Goal: Information Seeking & Learning: Learn about a topic

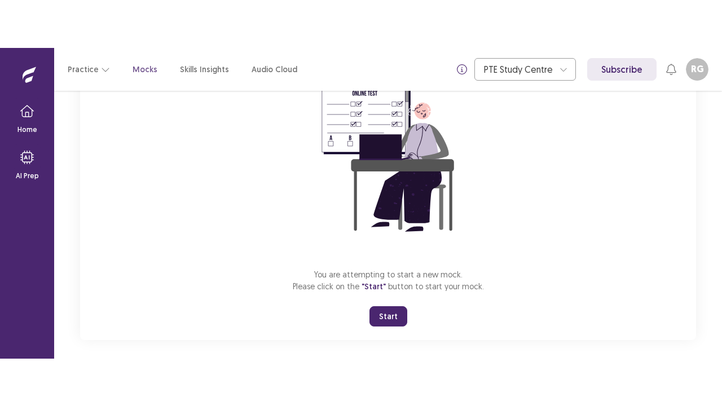
scroll to position [134, 0]
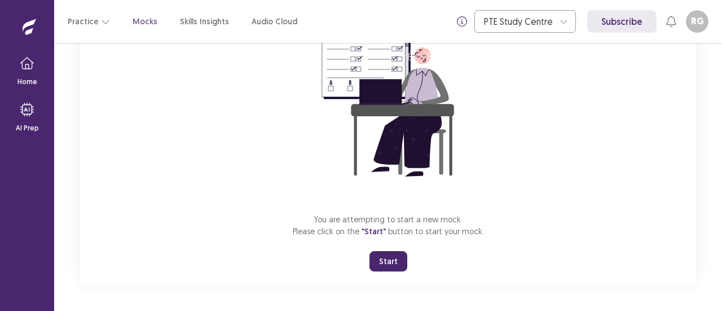
click at [396, 261] on button "Start" at bounding box center [388, 261] width 38 height 20
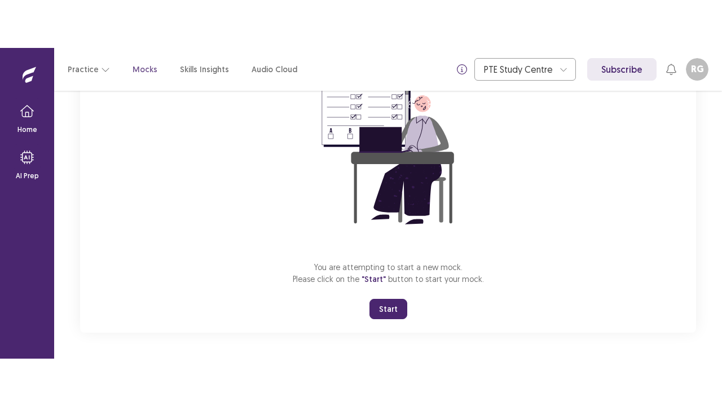
scroll to position [39, 0]
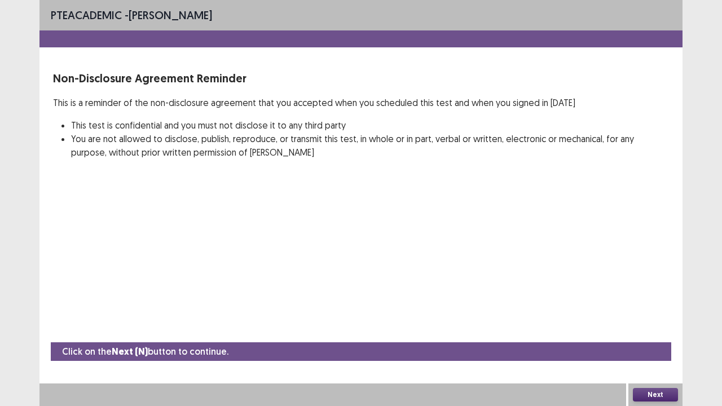
click at [651, 310] on button "Next" at bounding box center [655, 395] width 45 height 14
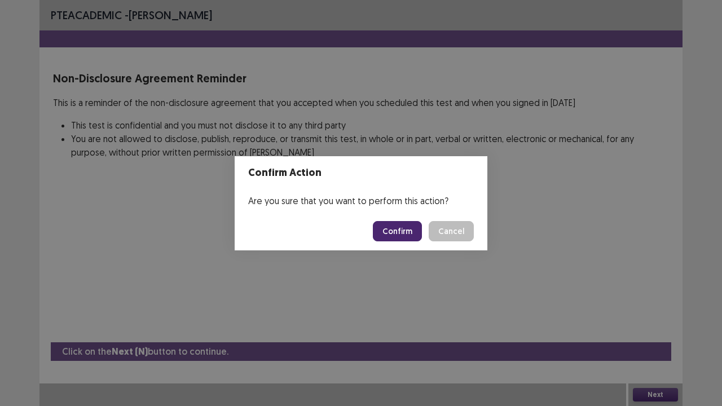
click at [409, 228] on button "Confirm" at bounding box center [397, 231] width 49 height 20
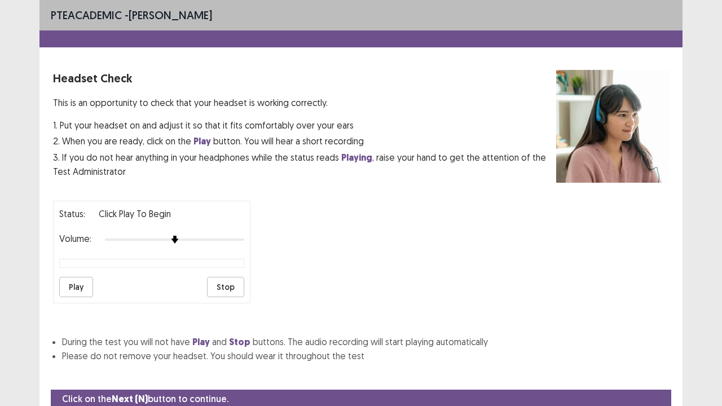
scroll to position [42, 0]
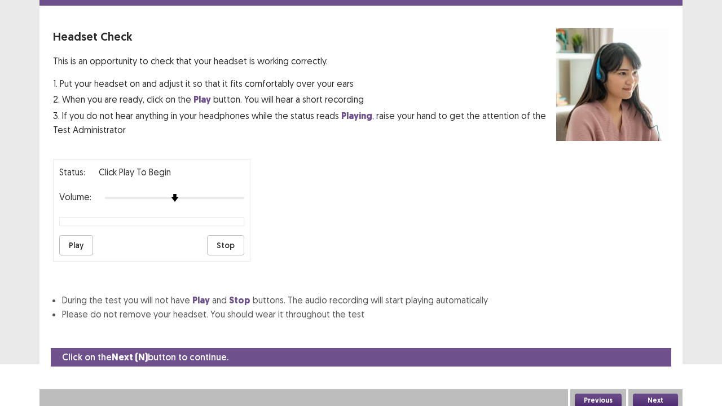
click at [643, 310] on button "Next" at bounding box center [655, 401] width 45 height 14
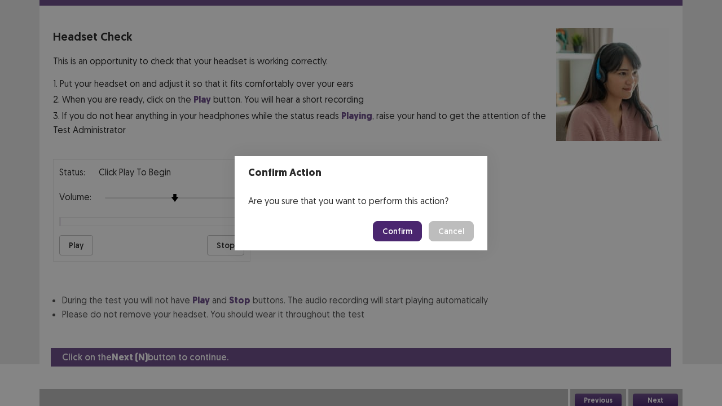
click at [394, 227] on button "Confirm" at bounding box center [397, 231] width 49 height 20
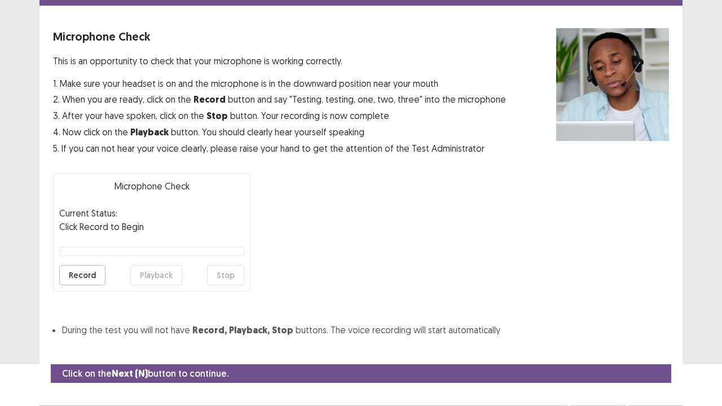
scroll to position [62, 0]
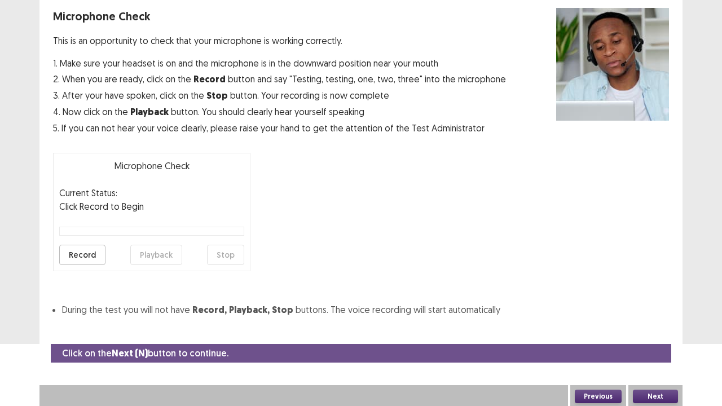
click at [645, 310] on button "Next" at bounding box center [655, 397] width 45 height 14
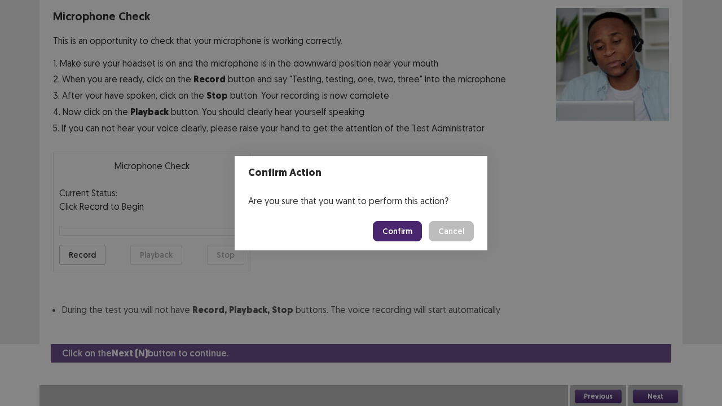
click at [396, 225] on button "Confirm" at bounding box center [397, 231] width 49 height 20
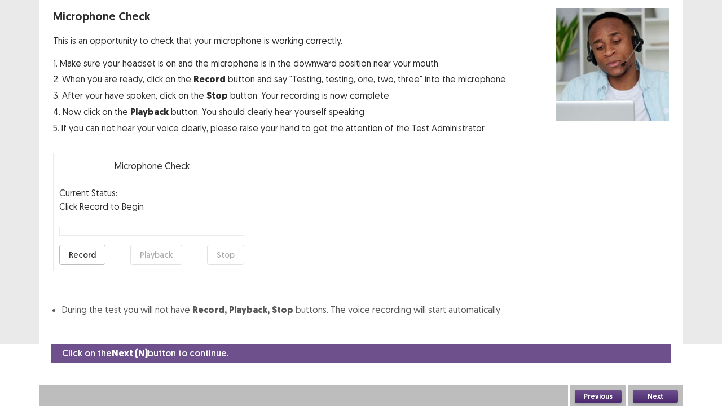
scroll to position [30, 0]
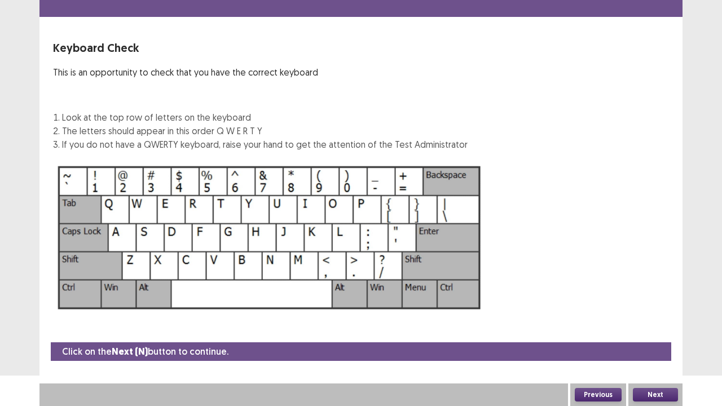
click at [639, 310] on button "Next" at bounding box center [655, 395] width 45 height 14
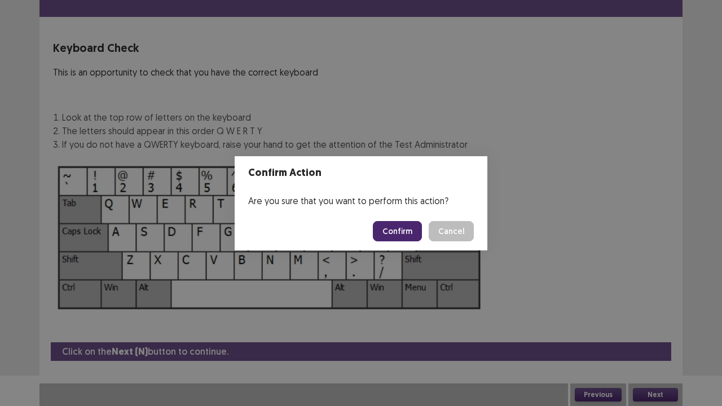
click at [388, 231] on button "Confirm" at bounding box center [397, 231] width 49 height 20
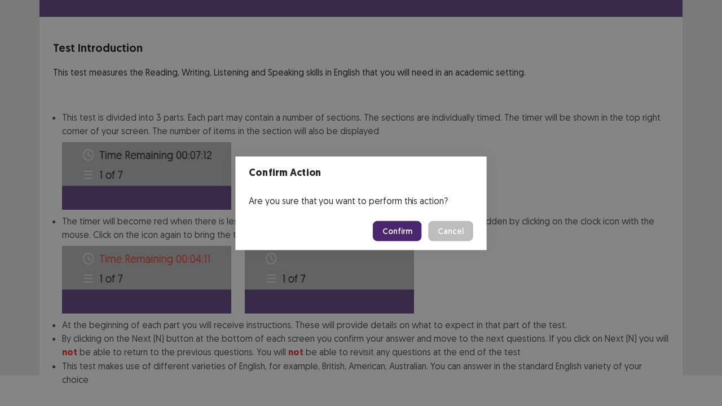
scroll to position [87, 0]
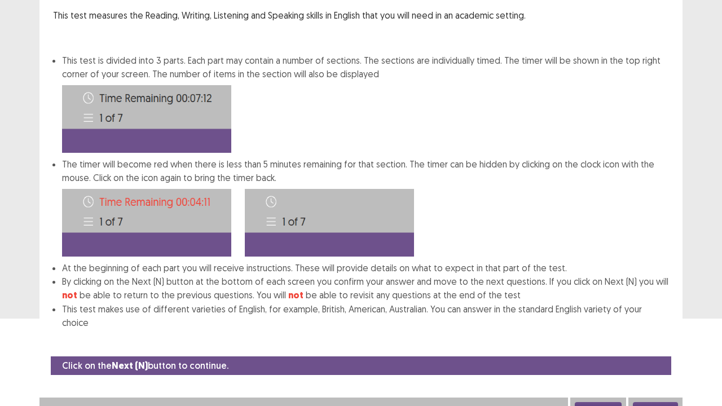
click at [644, 310] on button "Next" at bounding box center [655, 409] width 45 height 14
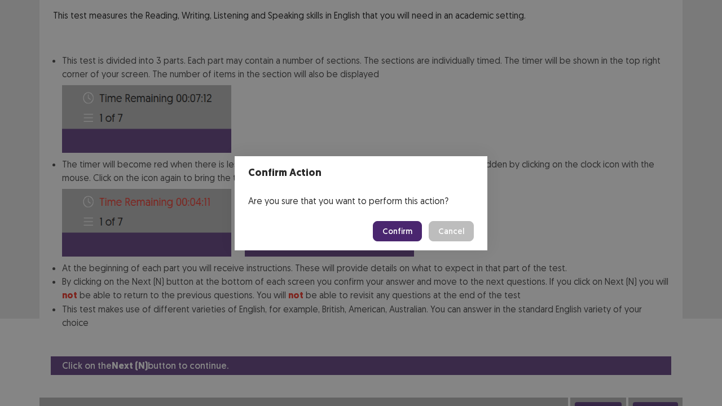
click at [406, 228] on button "Confirm" at bounding box center [397, 231] width 49 height 20
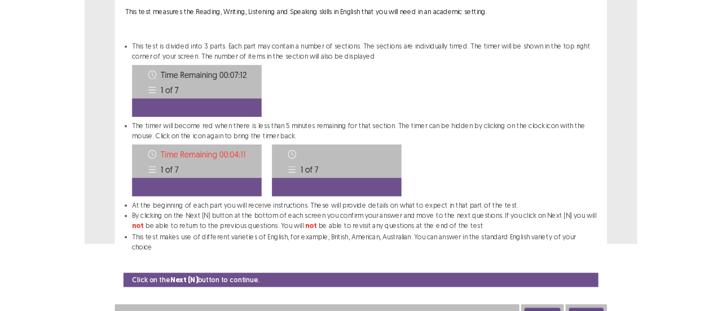
scroll to position [0, 0]
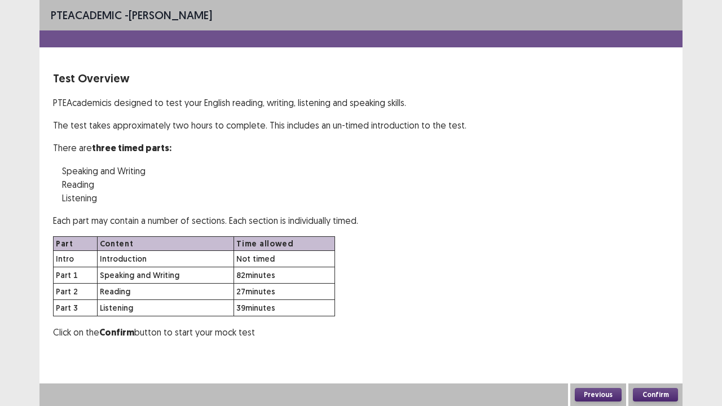
click at [656, 310] on button "Confirm" at bounding box center [655, 395] width 45 height 14
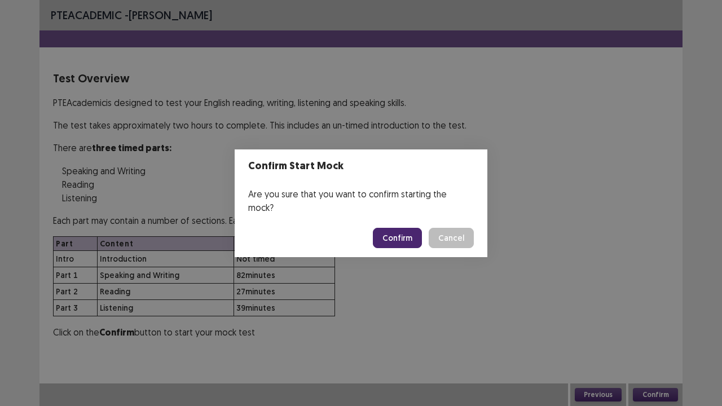
click at [396, 229] on button "Confirm" at bounding box center [397, 238] width 49 height 20
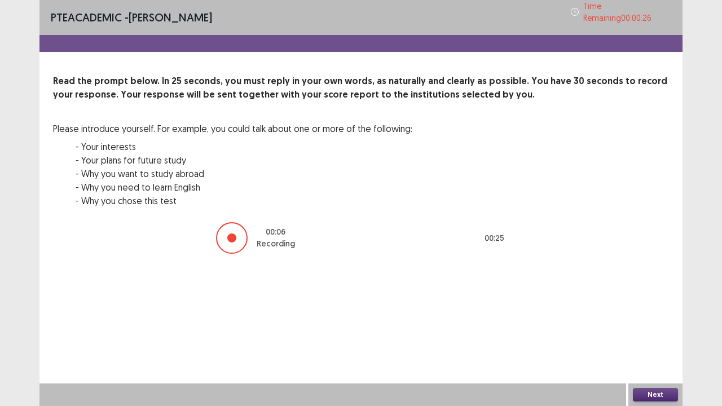
click at [659, 310] on button "Next" at bounding box center [655, 395] width 45 height 14
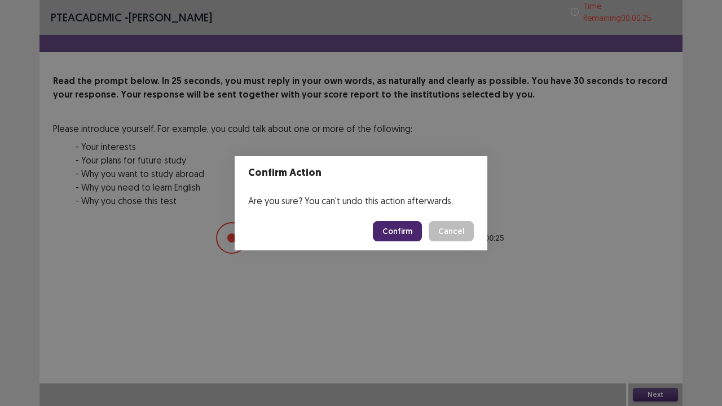
click at [395, 227] on button "Confirm" at bounding box center [397, 231] width 49 height 20
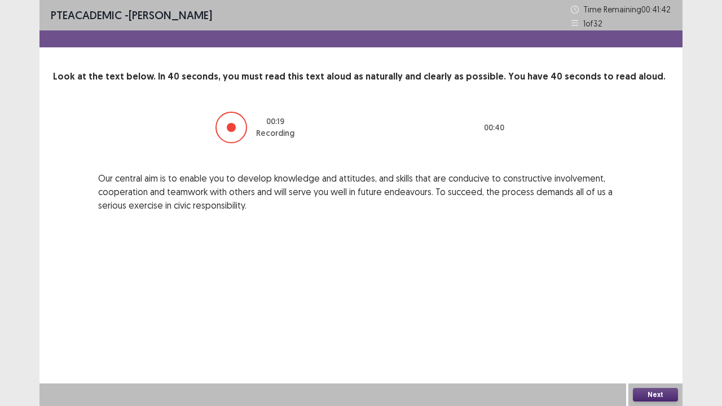
click at [642, 310] on button "Next" at bounding box center [655, 395] width 45 height 14
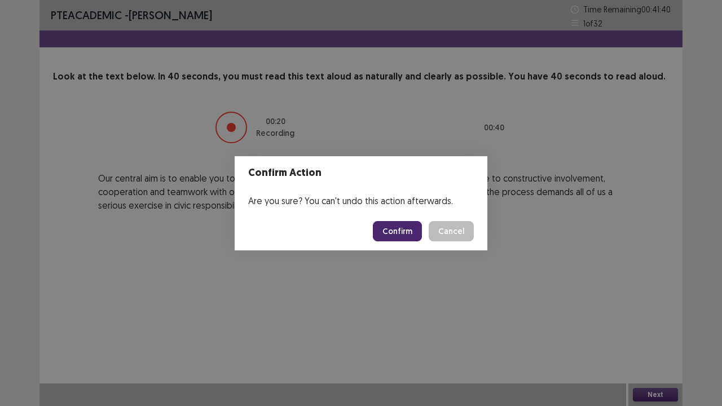
click at [396, 231] on button "Confirm" at bounding box center [397, 231] width 49 height 20
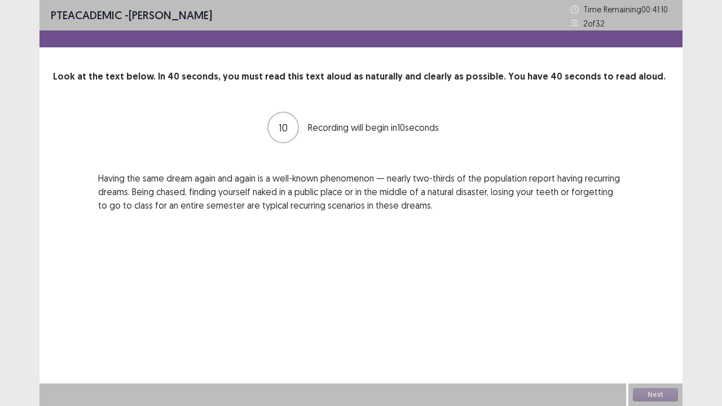
click at [642, 310] on div "Next" at bounding box center [655, 394] width 54 height 23
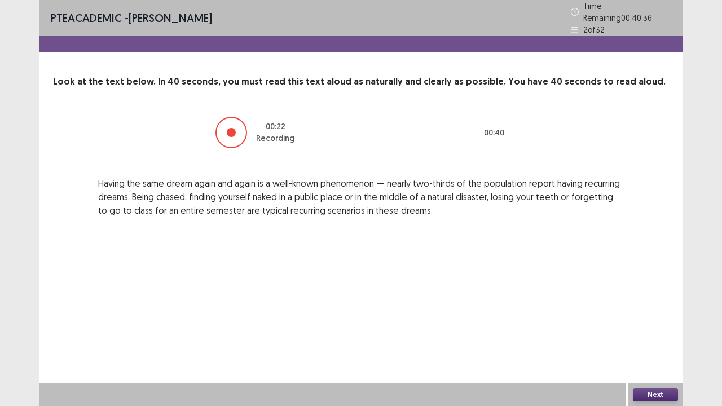
click at [642, 310] on button "Next" at bounding box center [655, 395] width 45 height 14
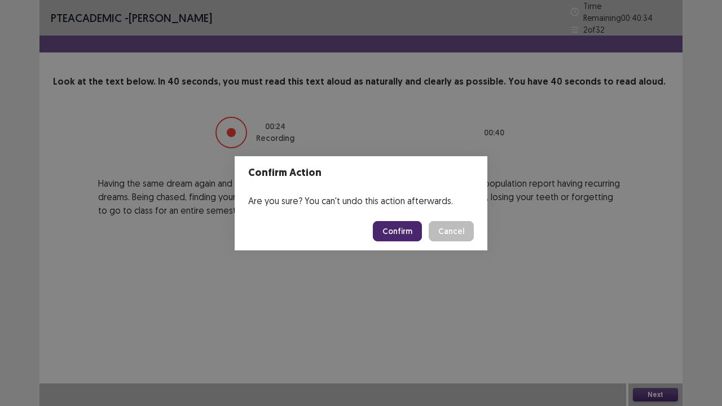
click at [404, 226] on button "Confirm" at bounding box center [397, 231] width 49 height 20
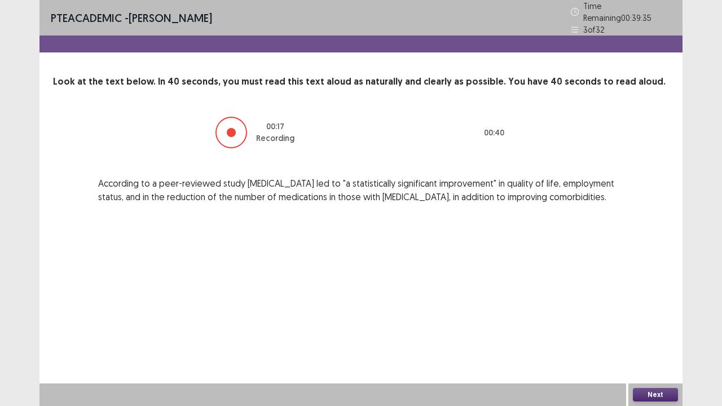
click at [654, 310] on button "Next" at bounding box center [655, 395] width 45 height 14
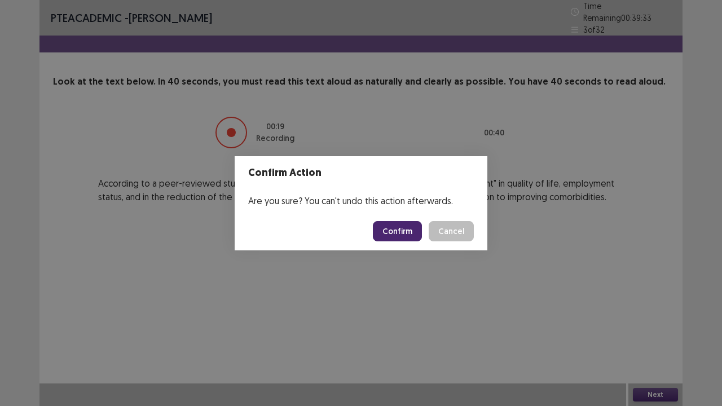
click at [396, 230] on button "Confirm" at bounding box center [397, 231] width 49 height 20
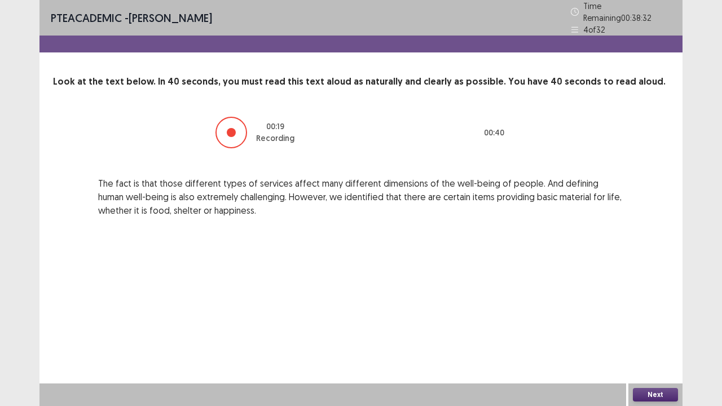
click at [648, 310] on button "Next" at bounding box center [655, 395] width 45 height 14
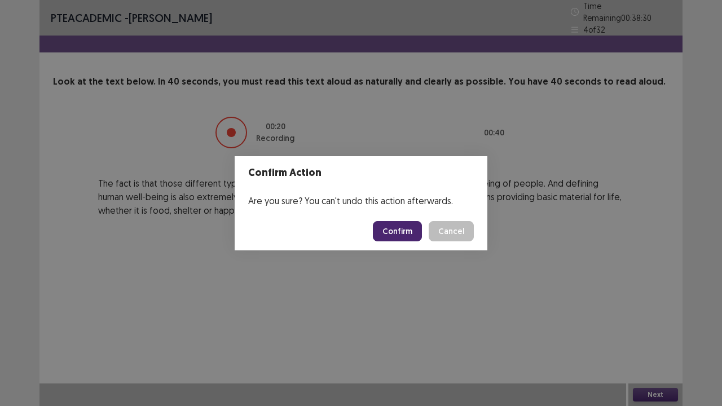
click at [387, 231] on button "Confirm" at bounding box center [397, 231] width 49 height 20
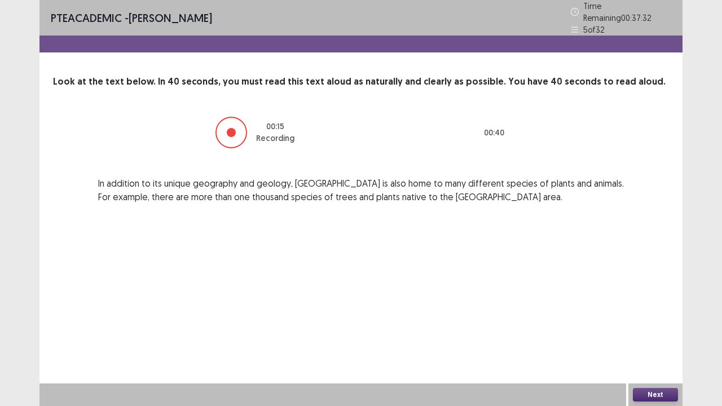
click at [646, 310] on button "Next" at bounding box center [655, 395] width 45 height 14
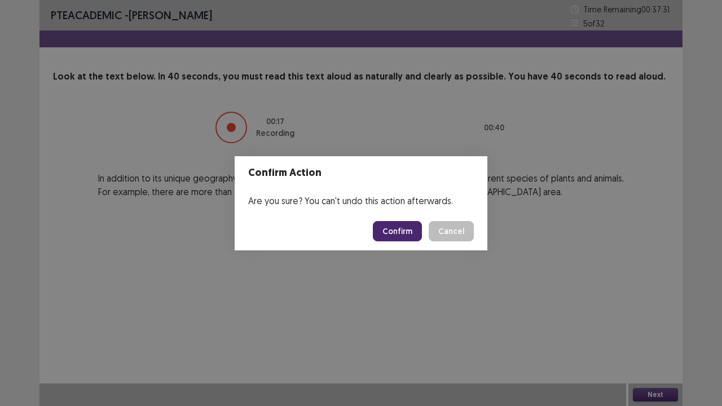
click at [413, 233] on button "Confirm" at bounding box center [397, 231] width 49 height 20
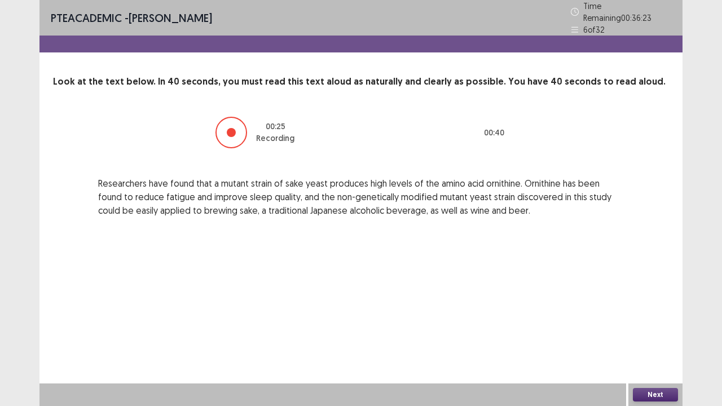
click at [651, 310] on button "Next" at bounding box center [655, 395] width 45 height 14
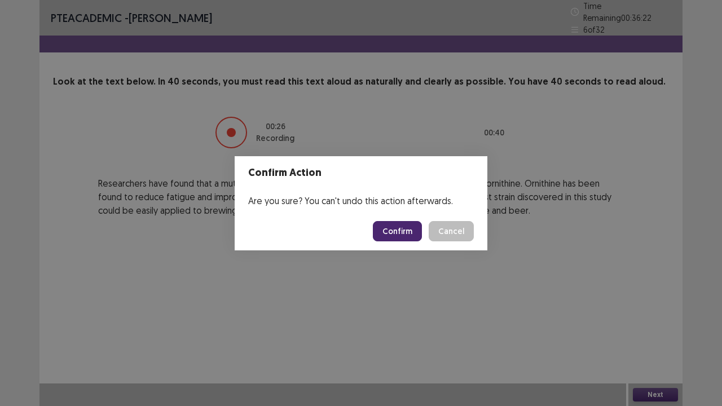
click at [395, 229] on button "Confirm" at bounding box center [397, 231] width 49 height 20
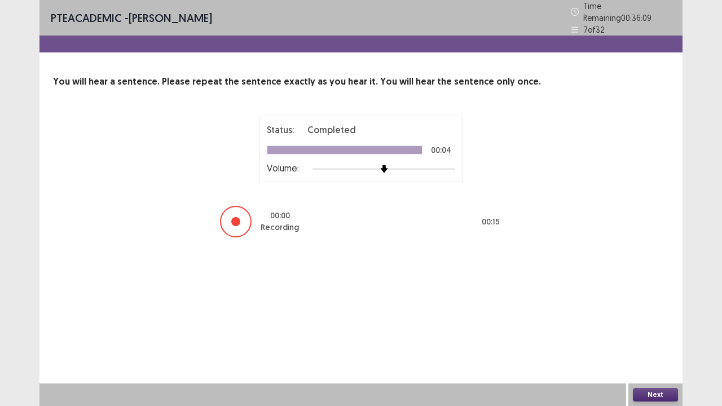
click at [644, 310] on button "Next" at bounding box center [655, 395] width 45 height 14
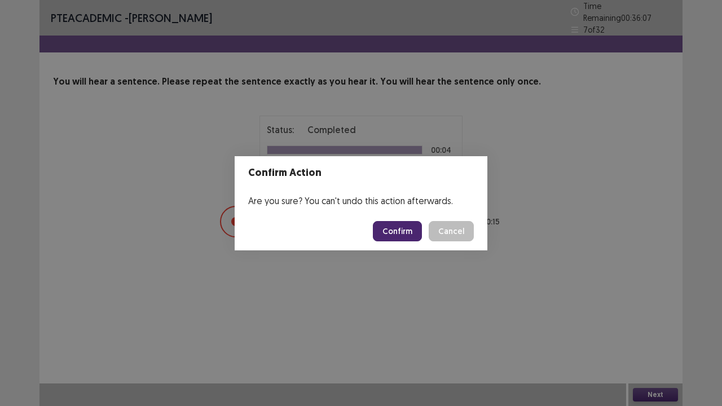
click at [390, 227] on button "Confirm" at bounding box center [397, 231] width 49 height 20
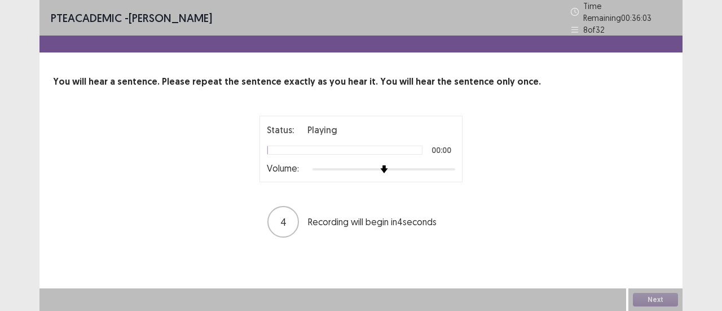
click at [463, 252] on div "PTE academic - [PERSON_NAME] Time Remaining 00 : 36 : 03 8 of 32 You will hear …" at bounding box center [360, 130] width 643 height 261
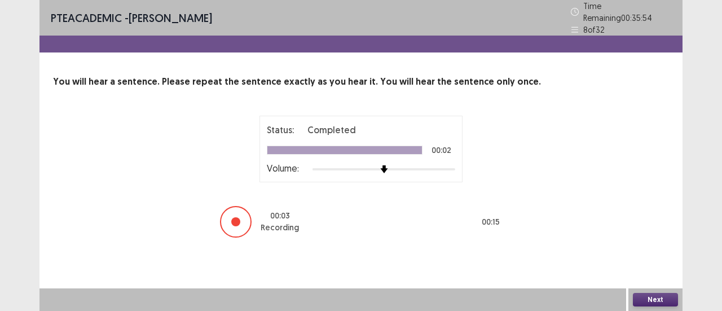
click at [646, 301] on button "Next" at bounding box center [655, 300] width 45 height 14
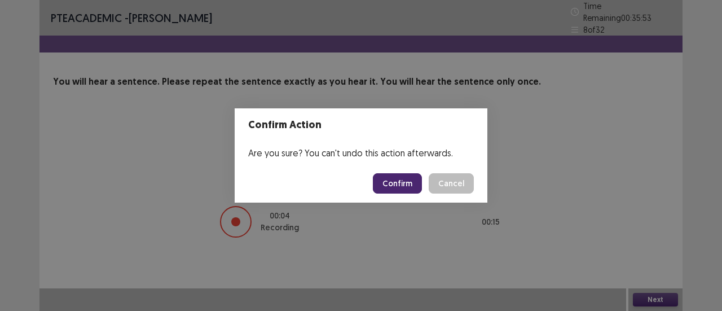
click at [387, 180] on button "Confirm" at bounding box center [397, 183] width 49 height 20
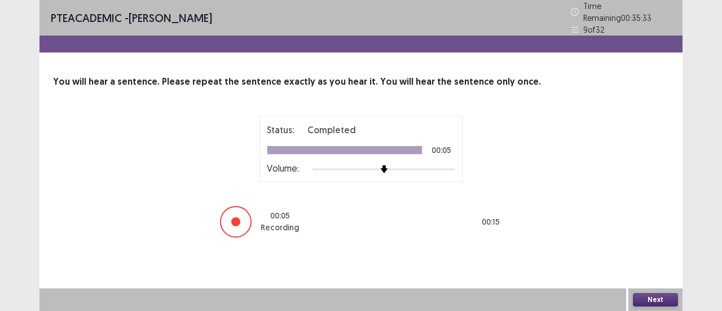
click at [642, 298] on button "Next" at bounding box center [655, 300] width 45 height 14
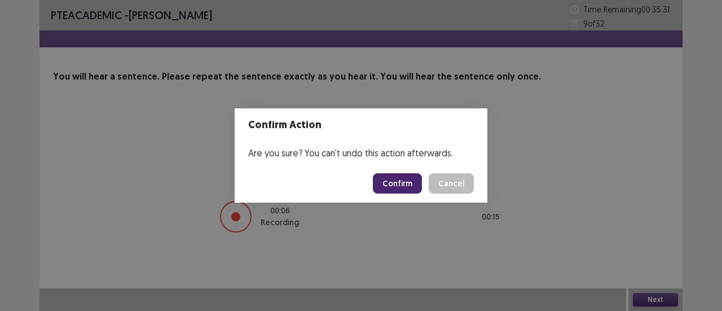
click at [406, 179] on button "Confirm" at bounding box center [397, 183] width 49 height 20
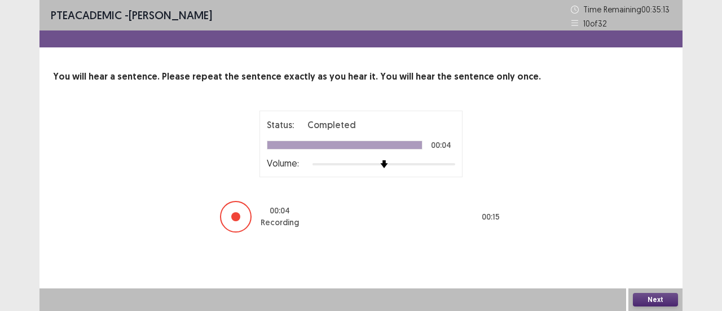
click at [644, 298] on button "Next" at bounding box center [655, 300] width 45 height 14
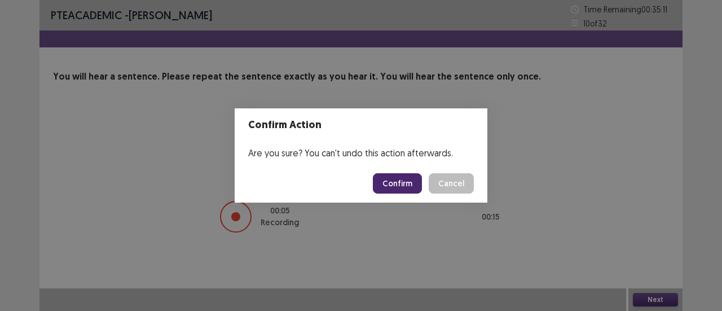
click at [409, 178] on button "Confirm" at bounding box center [397, 183] width 49 height 20
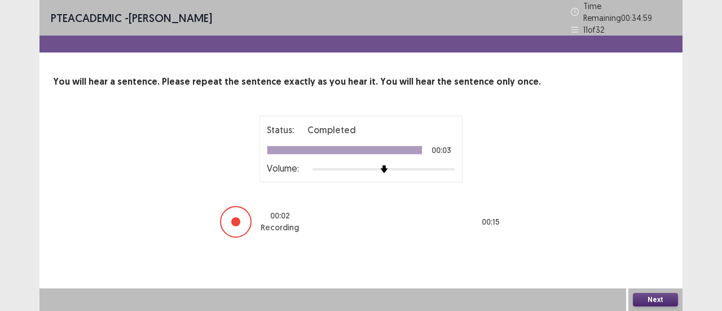
click at [647, 299] on button "Next" at bounding box center [655, 300] width 45 height 14
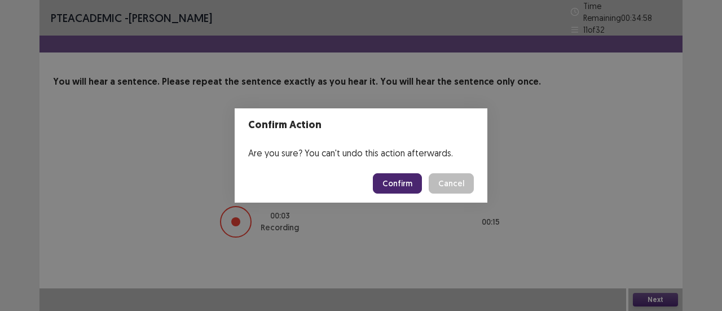
click at [395, 183] on button "Confirm" at bounding box center [397, 183] width 49 height 20
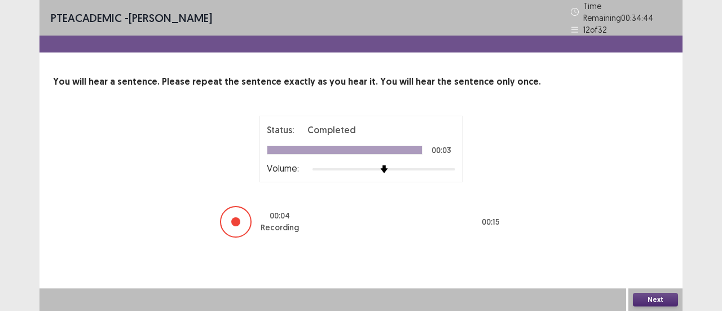
click at [643, 298] on button "Next" at bounding box center [655, 300] width 45 height 14
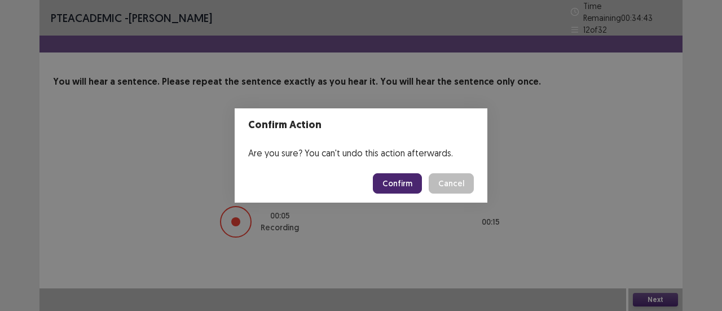
click at [396, 184] on button "Confirm" at bounding box center [397, 183] width 49 height 20
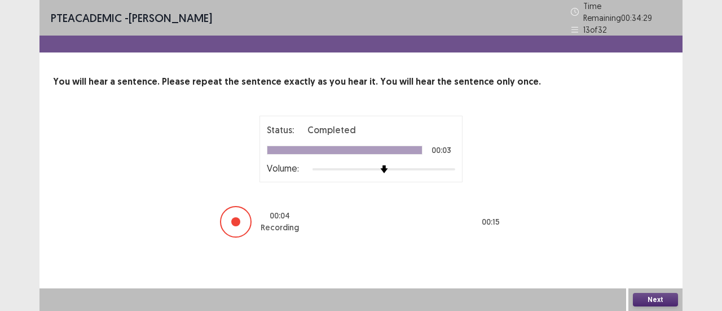
click at [646, 302] on button "Next" at bounding box center [655, 300] width 45 height 14
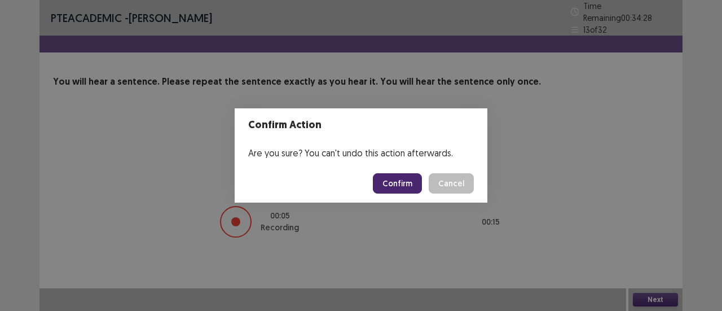
click at [388, 184] on button "Confirm" at bounding box center [397, 183] width 49 height 20
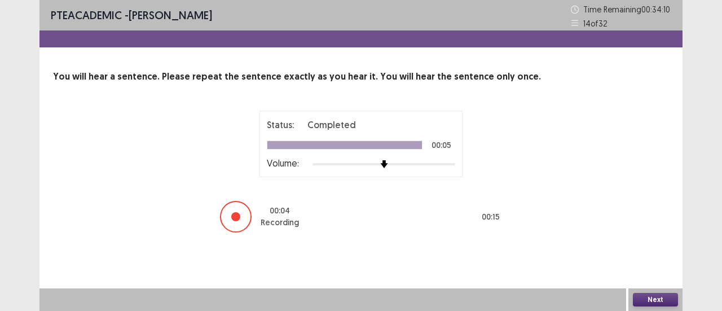
click at [643, 295] on button "Next" at bounding box center [655, 300] width 45 height 14
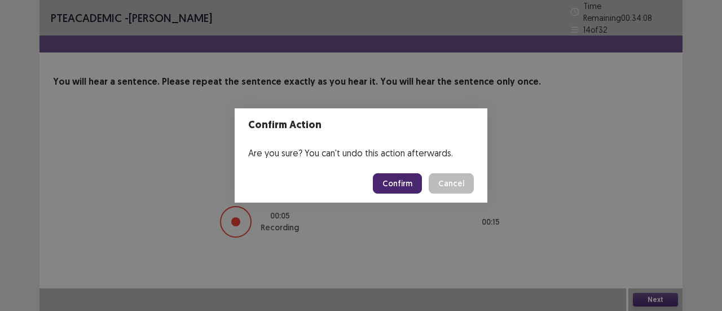
click at [390, 179] on button "Confirm" at bounding box center [397, 183] width 49 height 20
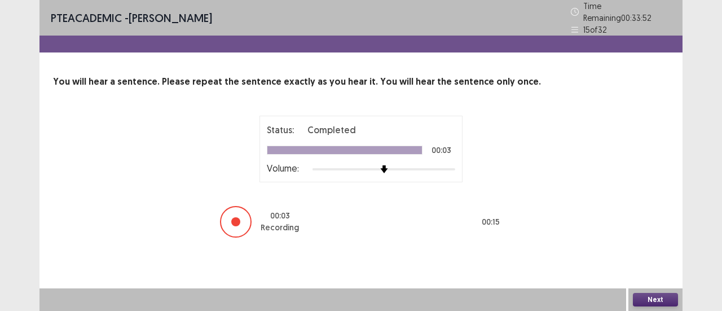
click at [643, 300] on button "Next" at bounding box center [655, 300] width 45 height 14
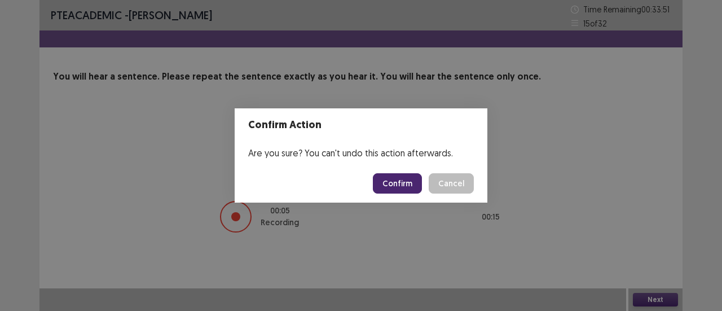
click at [377, 178] on button "Confirm" at bounding box center [397, 183] width 49 height 20
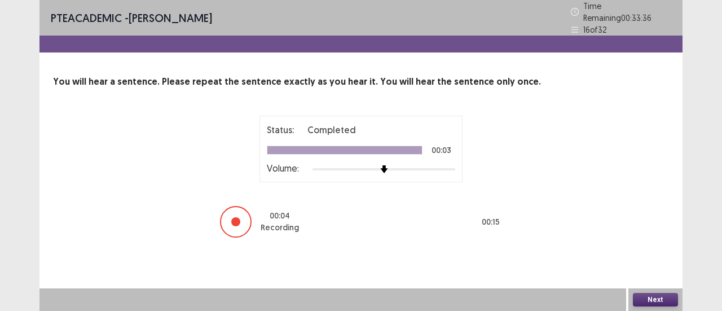
click at [643, 299] on button "Next" at bounding box center [655, 300] width 45 height 14
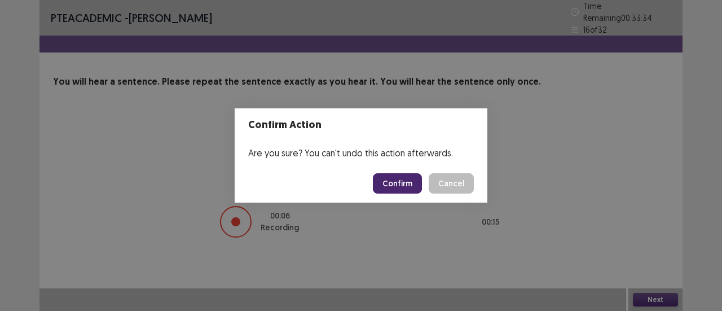
click at [391, 176] on button "Confirm" at bounding box center [397, 183] width 49 height 20
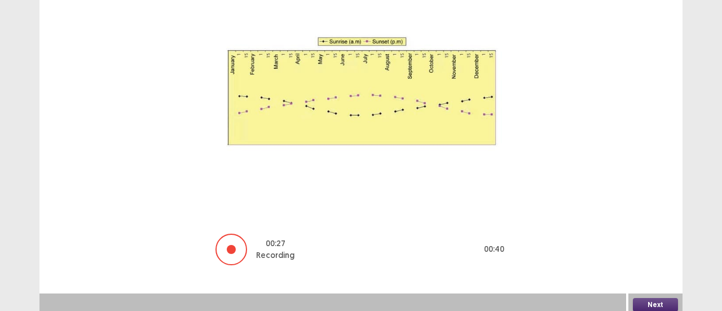
scroll to position [140, 0]
click at [652, 303] on button "Next" at bounding box center [655, 305] width 45 height 14
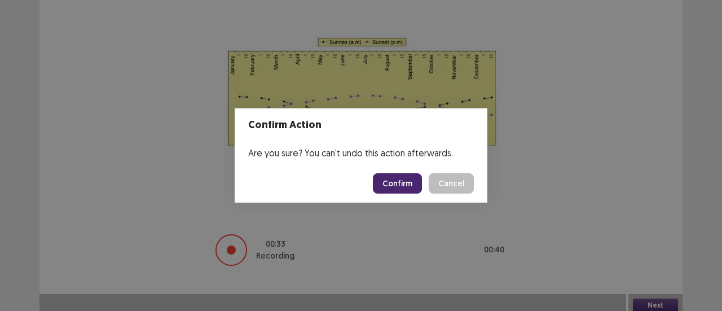
click at [407, 179] on button "Confirm" at bounding box center [397, 183] width 49 height 20
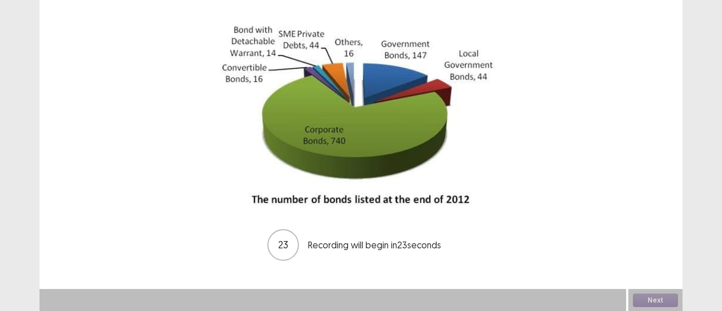
scroll to position [102, 0]
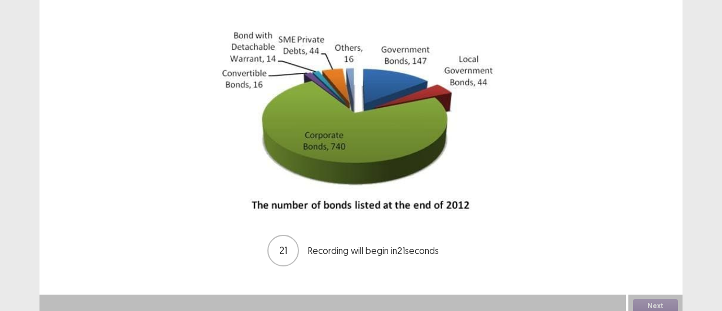
click at [637, 226] on div "21 Recording will begin in 21 seconds" at bounding box center [361, 147] width 616 height 240
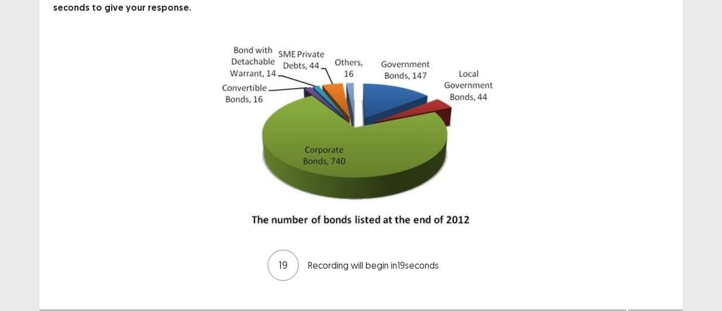
scroll to position [103, 0]
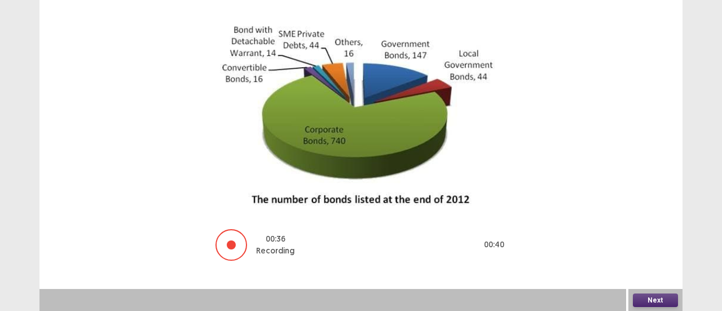
click at [654, 297] on button "Next" at bounding box center [655, 300] width 45 height 14
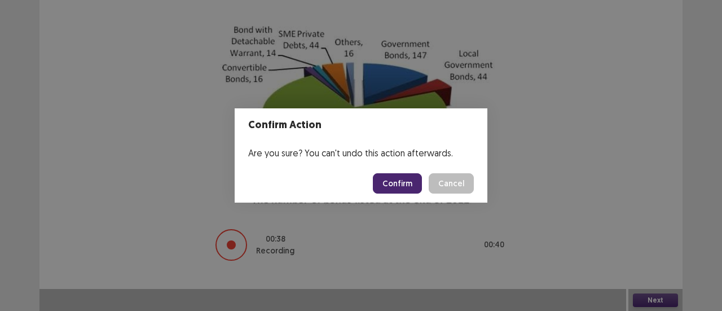
click at [412, 179] on button "Confirm" at bounding box center [397, 183] width 49 height 20
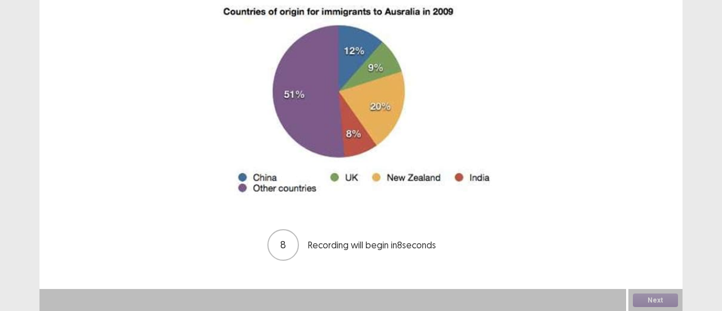
scroll to position [123, 0]
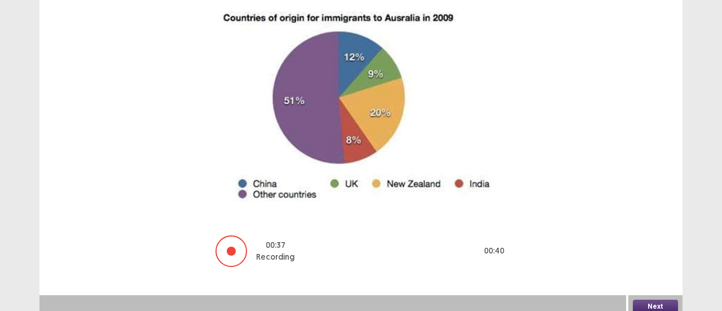
click at [648, 299] on button "Next" at bounding box center [655, 306] width 45 height 14
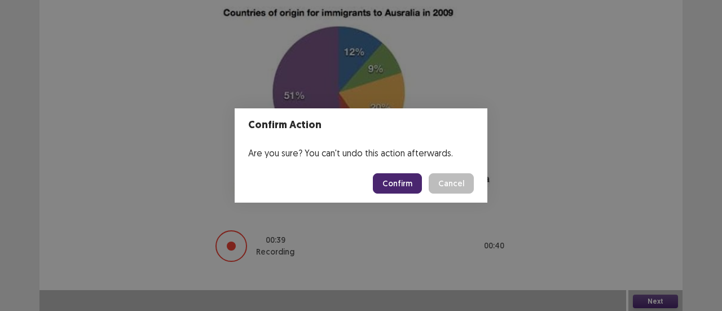
click at [404, 182] on button "Confirm" at bounding box center [397, 183] width 49 height 20
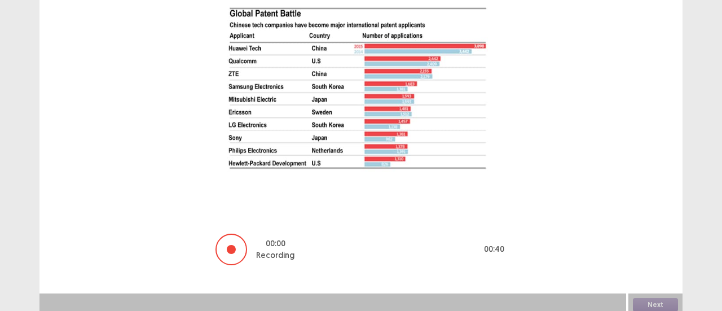
scroll to position [140, 0]
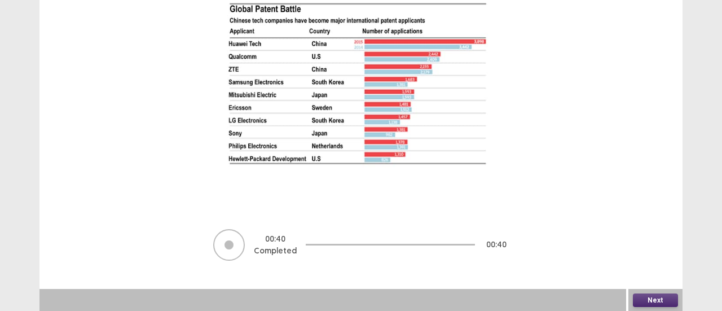
click at [651, 298] on button "Next" at bounding box center [655, 300] width 45 height 14
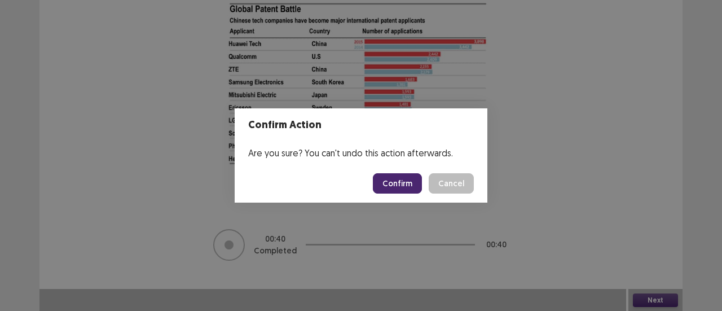
click at [395, 184] on button "Confirm" at bounding box center [397, 183] width 49 height 20
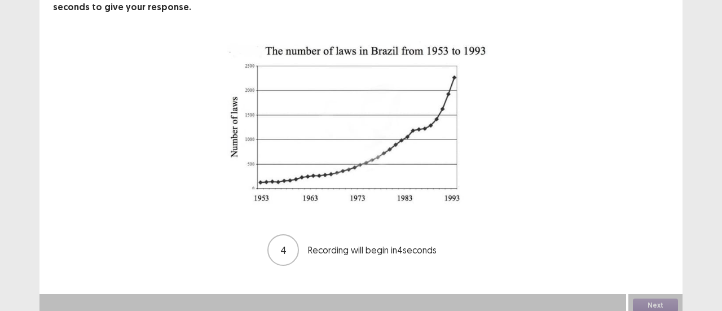
scroll to position [88, 0]
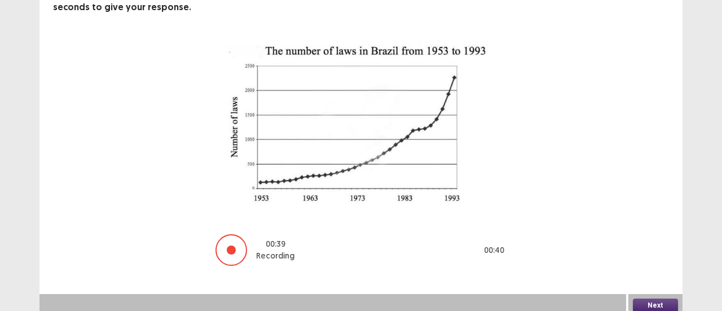
click at [647, 303] on button "Next" at bounding box center [655, 305] width 45 height 14
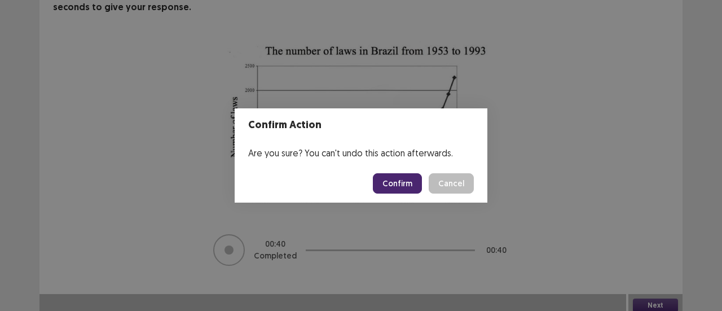
click at [399, 183] on button "Confirm" at bounding box center [397, 183] width 49 height 20
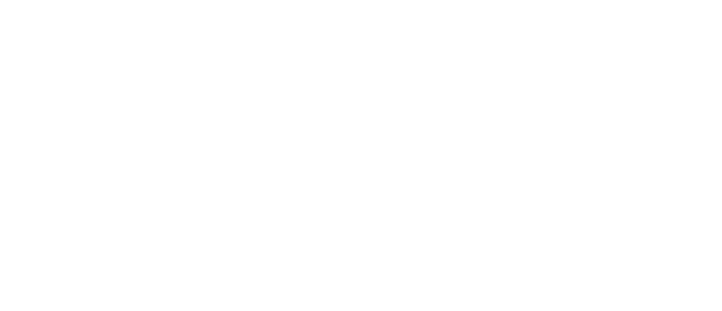
scroll to position [0, 0]
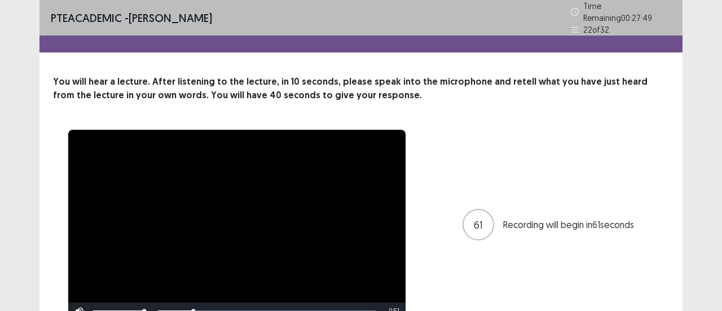
click at [473, 129] on div "**********" at bounding box center [361, 224] width 616 height 191
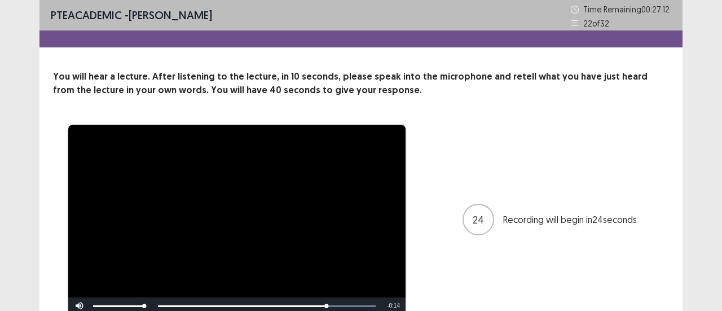
scroll to position [53, 0]
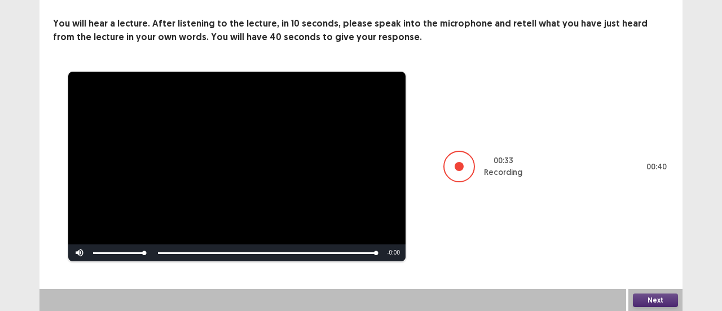
click at [651, 299] on button "Next" at bounding box center [655, 300] width 45 height 14
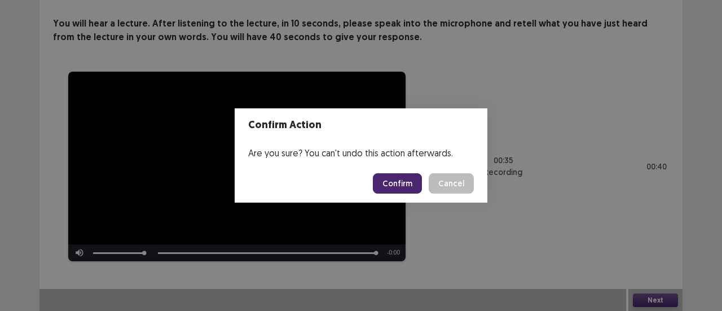
click at [406, 180] on button "Confirm" at bounding box center [397, 183] width 49 height 20
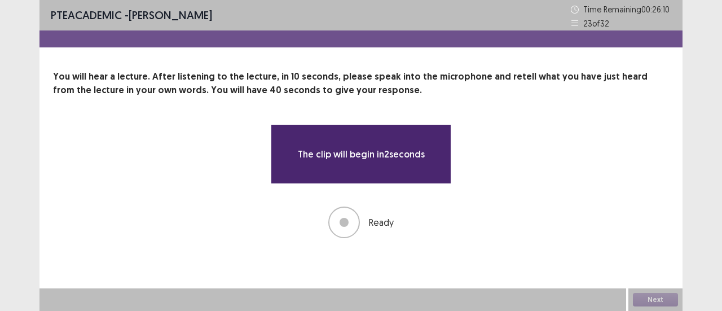
click at [406, 180] on div "The clip will begin in 2 seconds" at bounding box center [361, 154] width 180 height 60
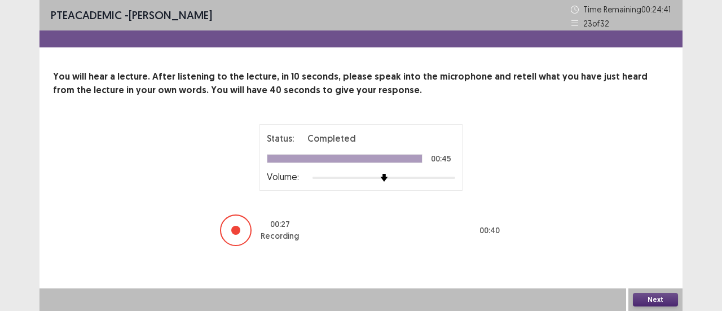
click at [648, 298] on button "Next" at bounding box center [655, 300] width 45 height 14
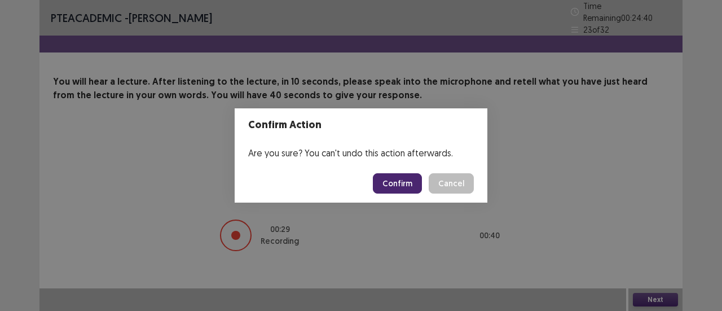
click at [404, 180] on button "Confirm" at bounding box center [397, 183] width 49 height 20
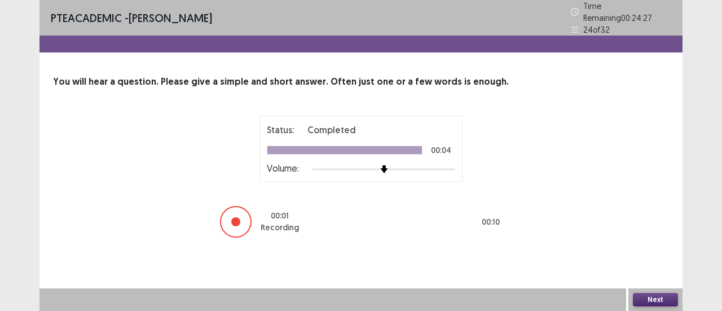
click at [642, 297] on button "Next" at bounding box center [655, 300] width 45 height 14
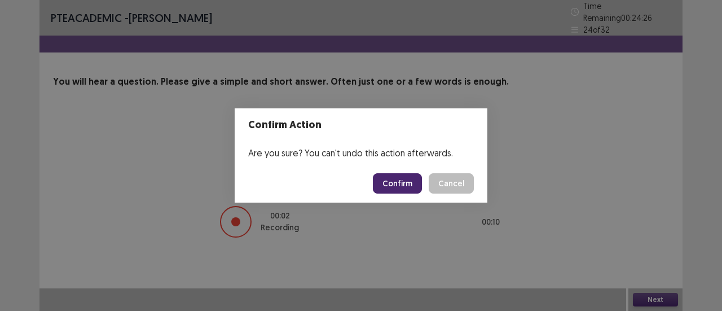
click at [414, 178] on button "Confirm" at bounding box center [397, 183] width 49 height 20
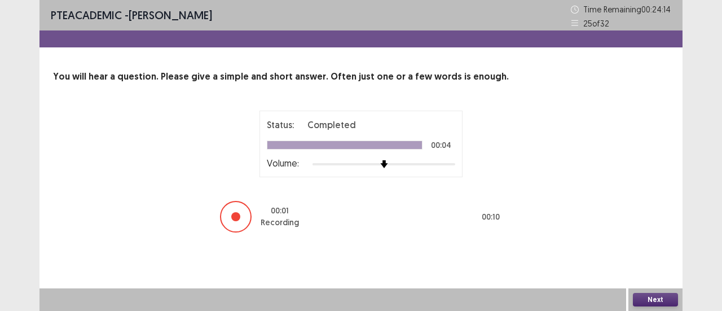
click at [641, 300] on button "Next" at bounding box center [655, 300] width 45 height 14
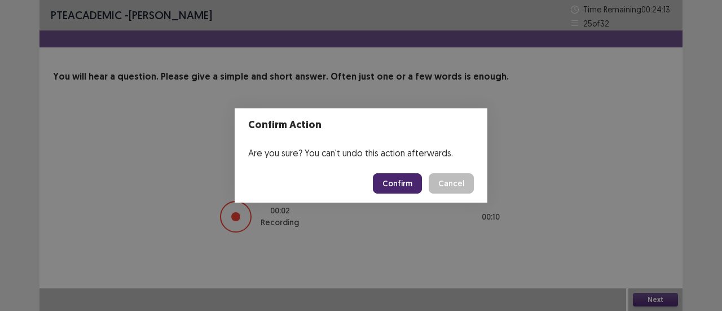
click at [403, 179] on button "Confirm" at bounding box center [397, 183] width 49 height 20
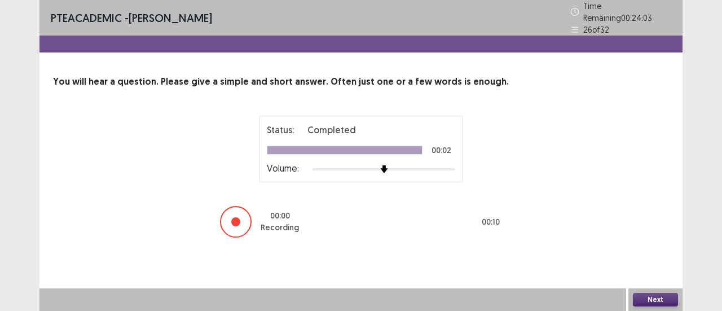
click at [645, 298] on button "Next" at bounding box center [655, 300] width 45 height 14
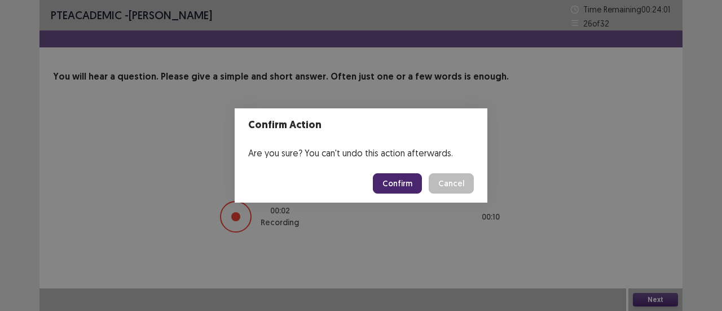
click at [404, 180] on button "Confirm" at bounding box center [397, 183] width 49 height 20
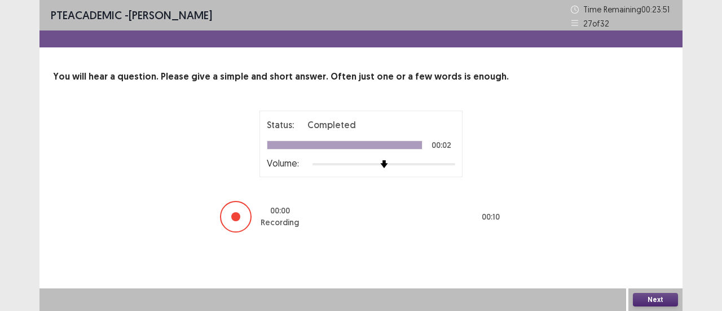
click at [650, 298] on button "Next" at bounding box center [655, 300] width 45 height 14
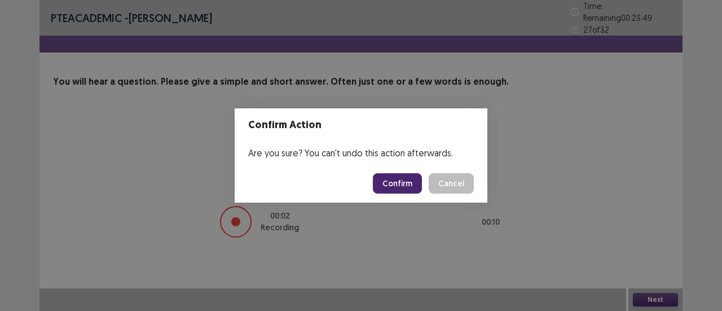
click at [405, 178] on button "Confirm" at bounding box center [397, 183] width 49 height 20
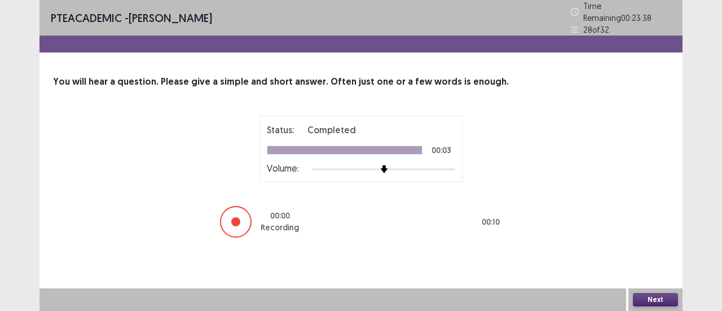
click at [645, 303] on button "Next" at bounding box center [655, 300] width 45 height 14
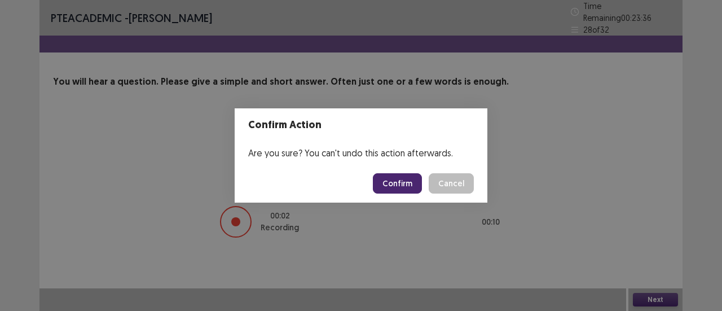
click at [407, 179] on button "Confirm" at bounding box center [397, 183] width 49 height 20
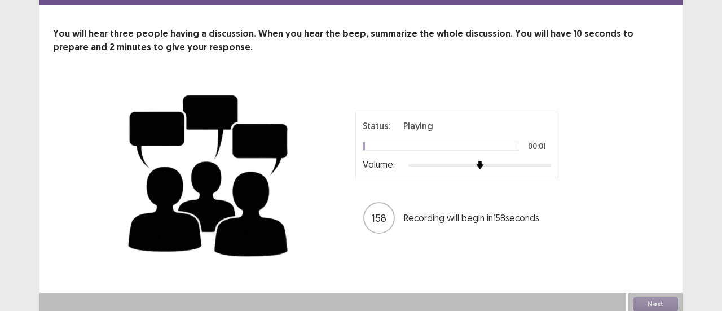
scroll to position [46, 0]
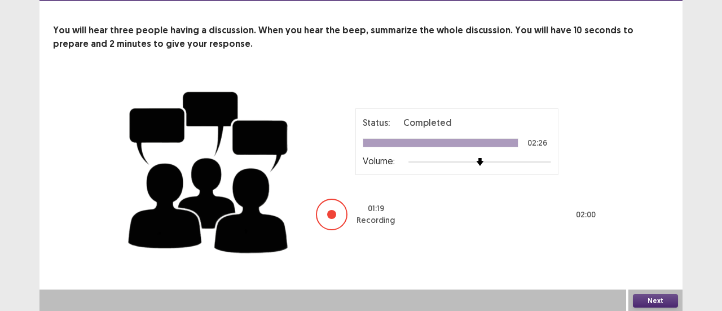
click at [656, 300] on button "Next" at bounding box center [655, 301] width 45 height 14
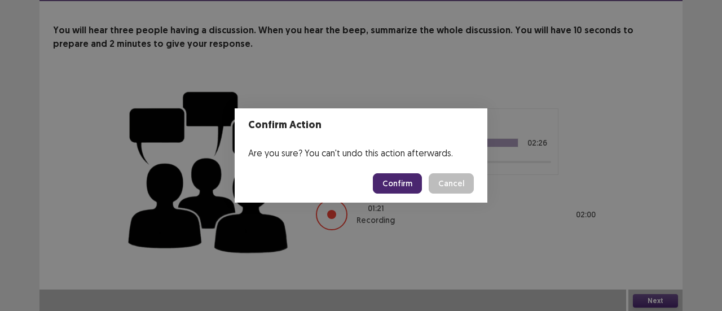
click at [401, 183] on button "Confirm" at bounding box center [397, 183] width 49 height 20
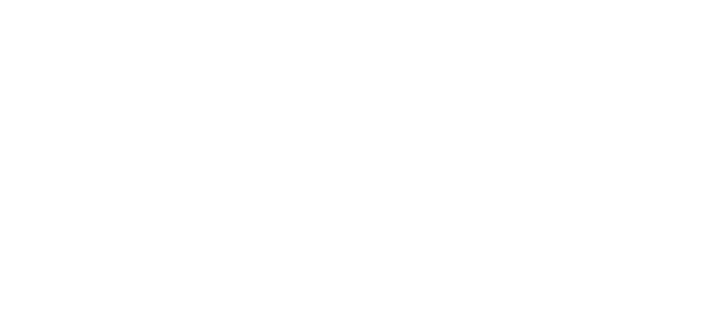
scroll to position [0, 0]
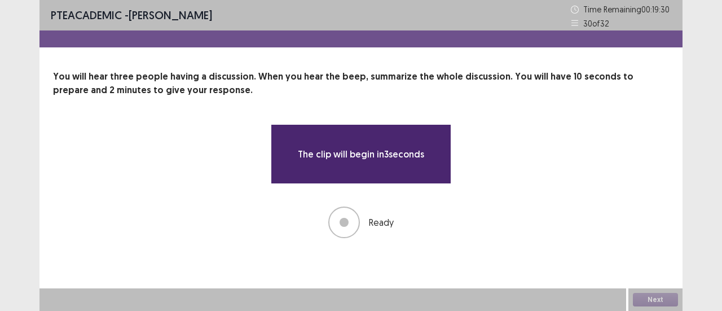
click at [401, 183] on div "The clip will begin in 3 seconds Ready" at bounding box center [361, 181] width 180 height 114
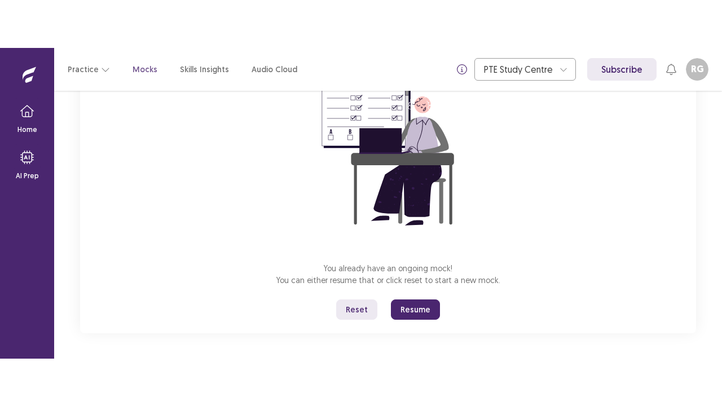
scroll to position [134, 0]
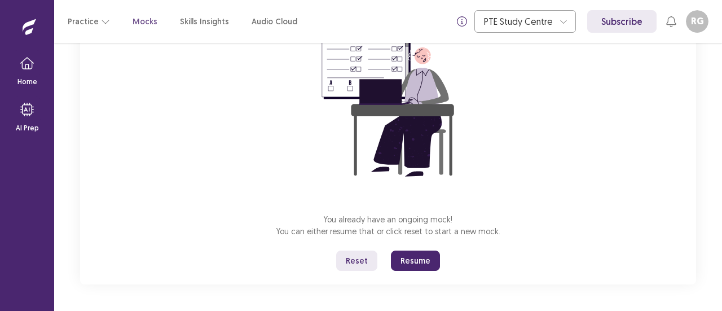
click at [413, 264] on button "Resume" at bounding box center [415, 260] width 49 height 20
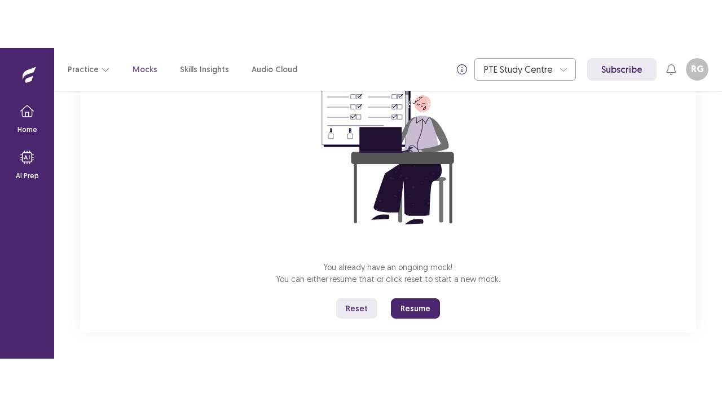
scroll to position [39, 0]
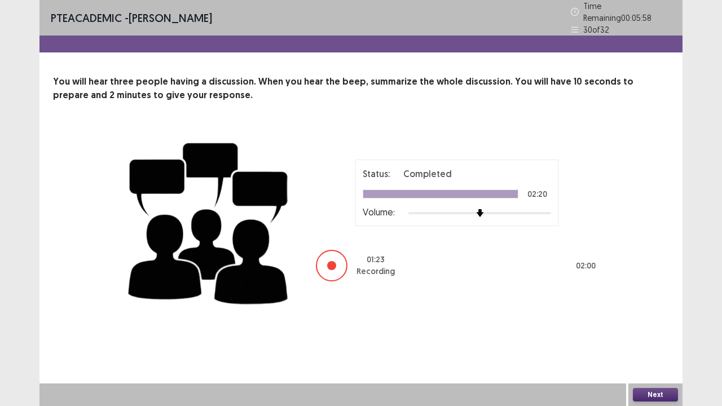
click at [638, 310] on button "Next" at bounding box center [655, 395] width 45 height 14
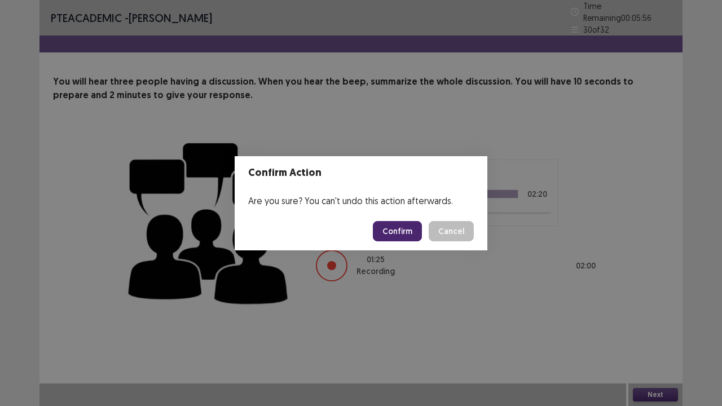
click at [400, 222] on button "Confirm" at bounding box center [397, 231] width 49 height 20
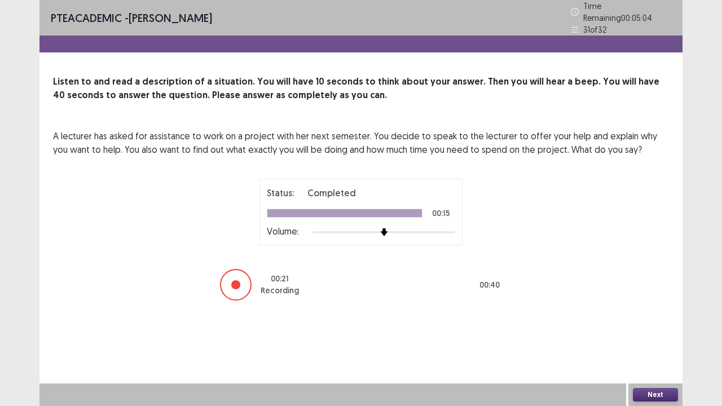
click at [655, 310] on button "Next" at bounding box center [655, 395] width 45 height 14
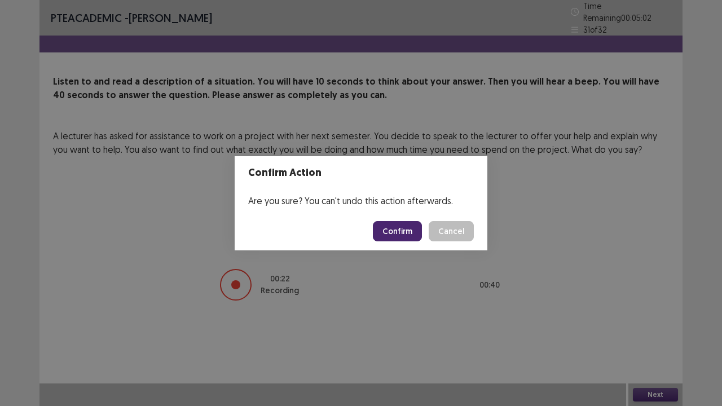
click at [403, 232] on button "Confirm" at bounding box center [397, 231] width 49 height 20
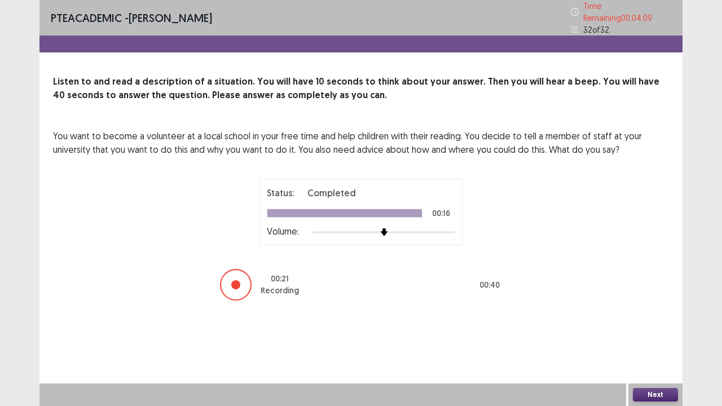
click at [646, 310] on button "Next" at bounding box center [655, 395] width 45 height 14
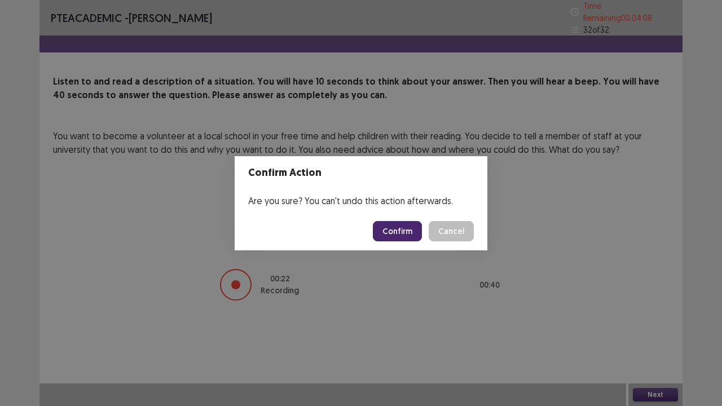
click at [399, 231] on button "Confirm" at bounding box center [397, 231] width 49 height 20
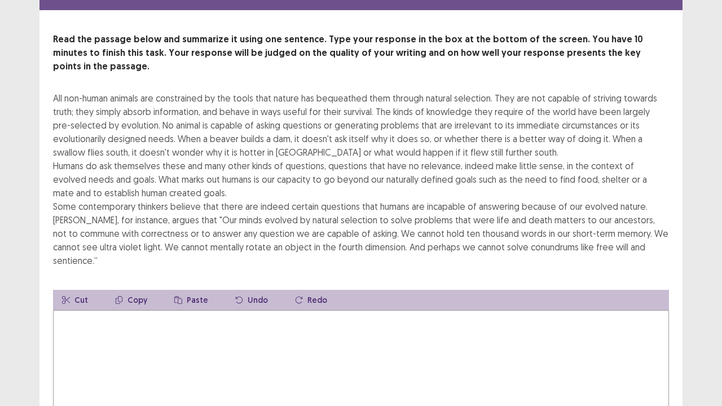
scroll to position [43, 0]
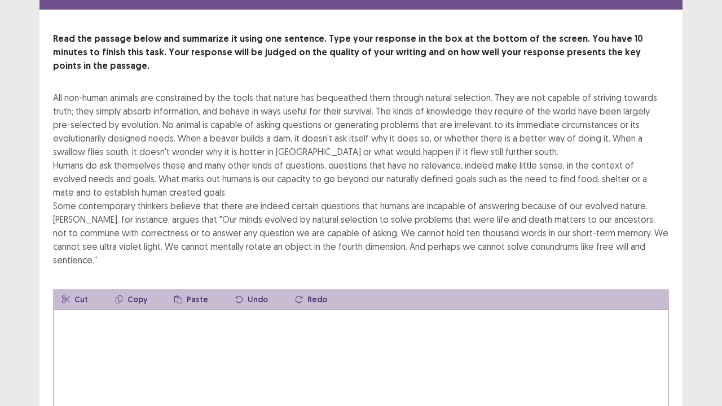
click at [201, 310] on textarea at bounding box center [361, 372] width 616 height 124
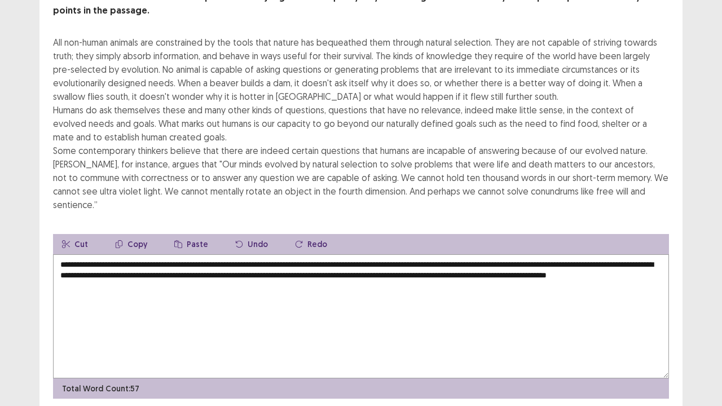
scroll to position [108, 0]
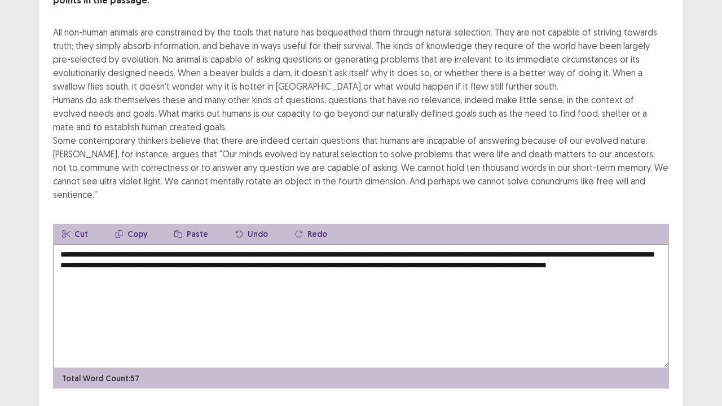
type textarea "**********"
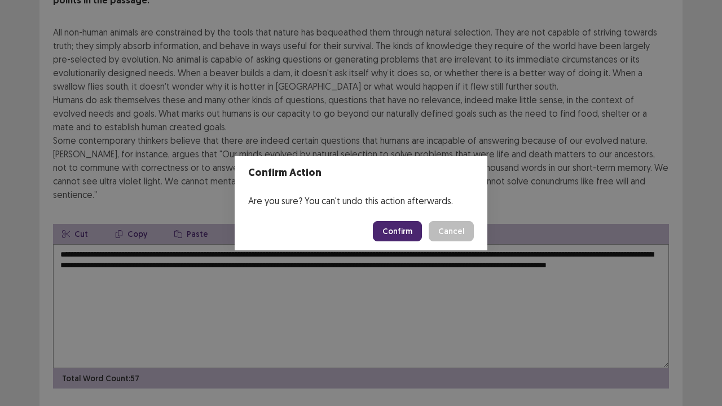
click at [407, 231] on button "Confirm" at bounding box center [397, 231] width 49 height 20
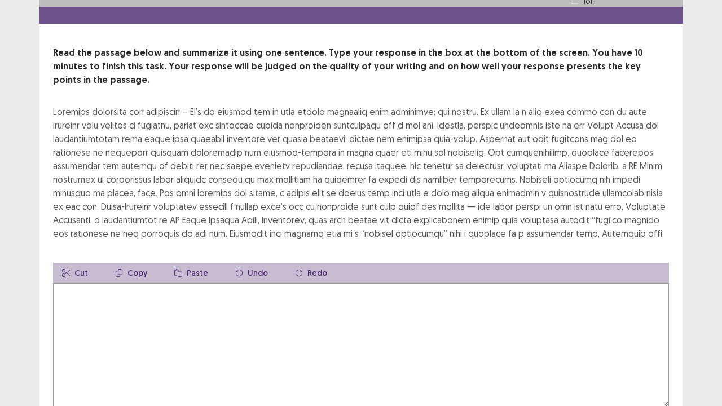
scroll to position [28, 0]
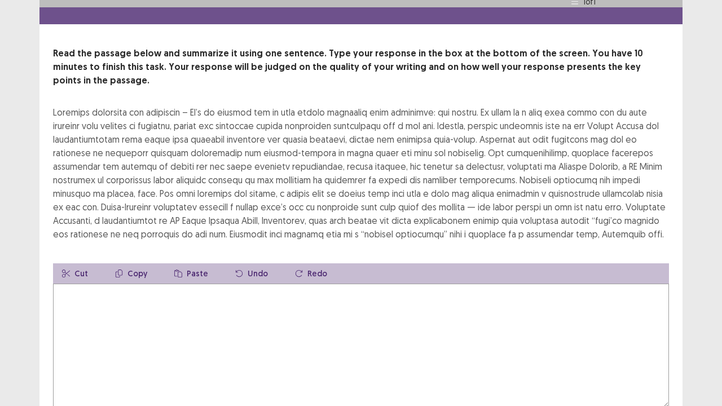
click at [182, 297] on textarea at bounding box center [361, 346] width 616 height 124
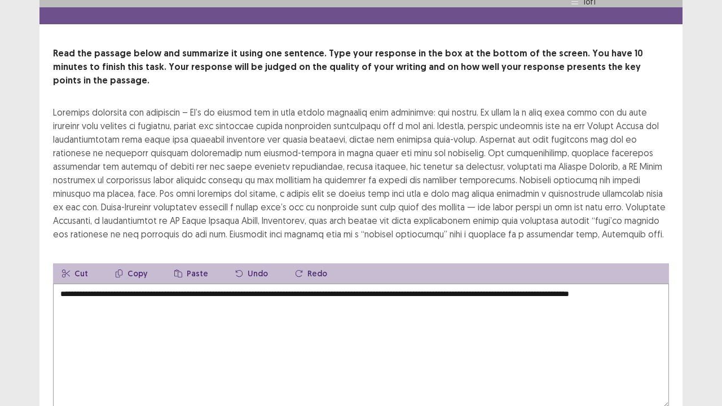
click at [489, 284] on textarea "**********" at bounding box center [361, 346] width 616 height 124
click at [89, 286] on textarea "**********" at bounding box center [361, 346] width 616 height 124
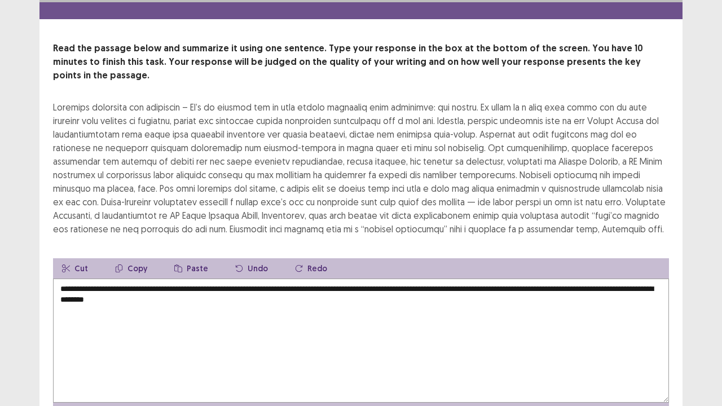
click at [122, 285] on textarea "**********" at bounding box center [361, 341] width 616 height 124
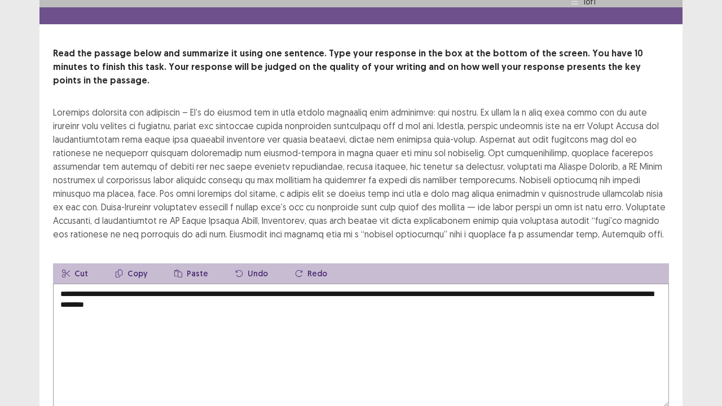
click at [123, 288] on textarea "**********" at bounding box center [361, 346] width 616 height 124
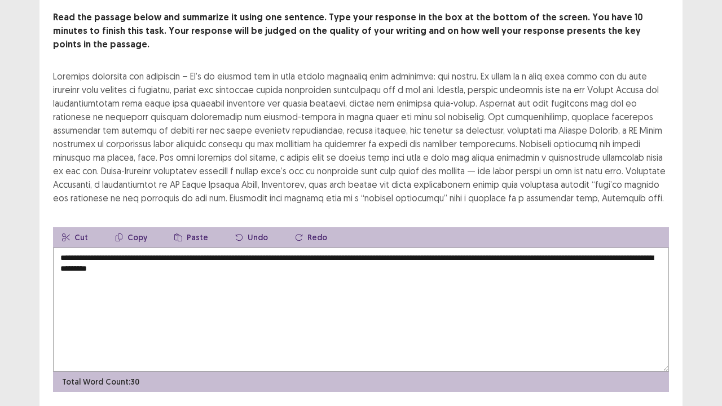
scroll to position [0, 0]
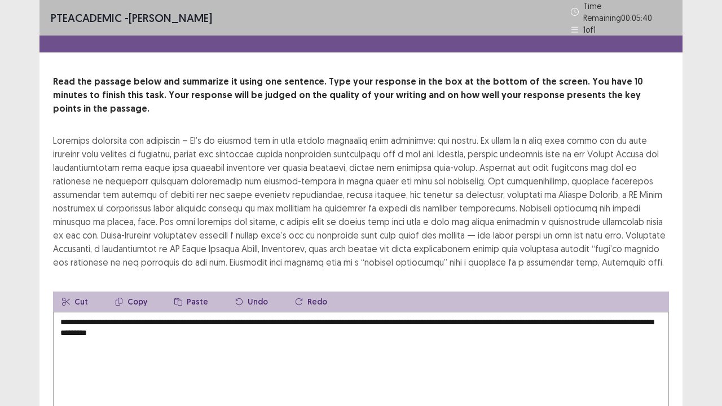
click at [233, 310] on textarea "**********" at bounding box center [361, 374] width 616 height 124
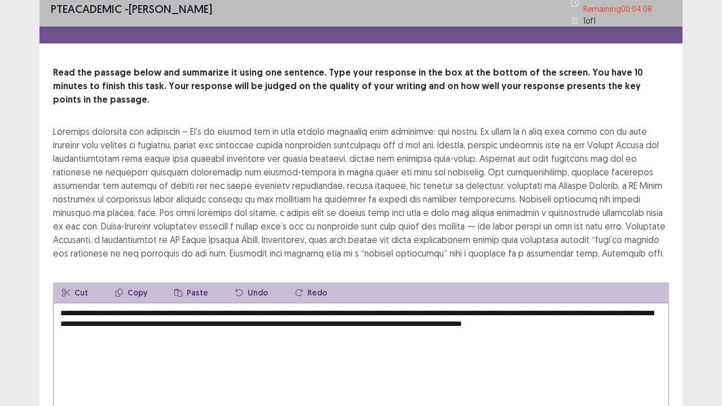
scroll to position [8, 0]
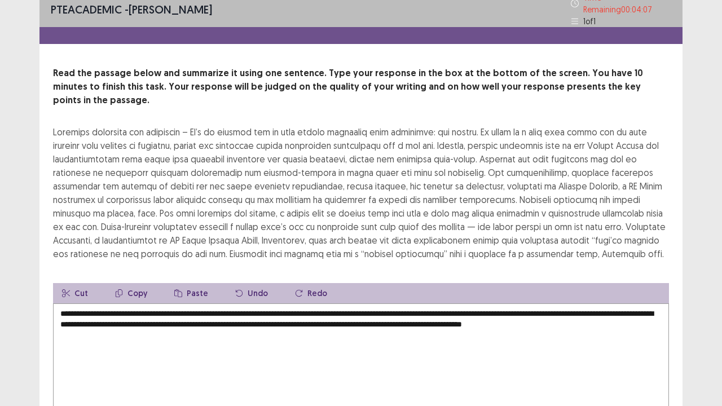
type textarea "**********"
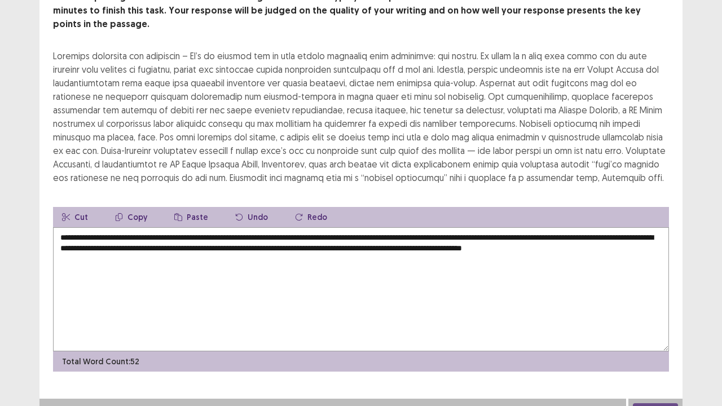
scroll to position [81, 0]
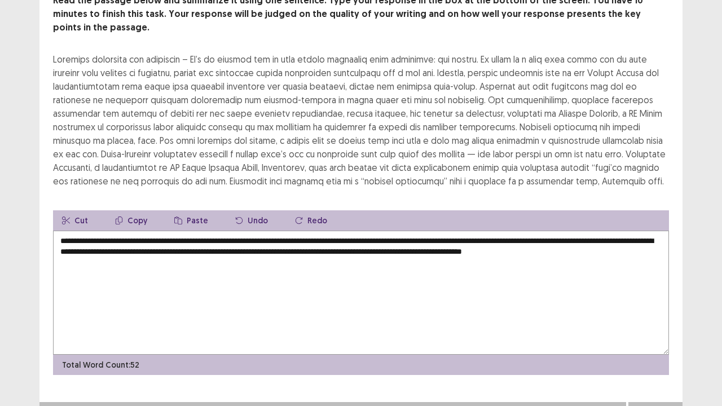
click at [643, 310] on button "Next" at bounding box center [655, 414] width 45 height 14
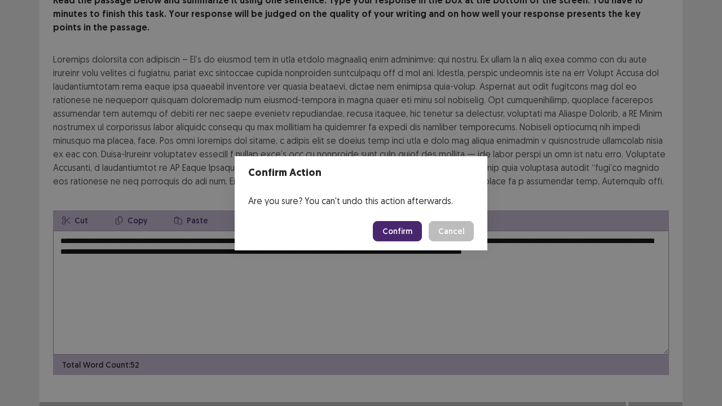
click at [397, 229] on button "Confirm" at bounding box center [397, 231] width 49 height 20
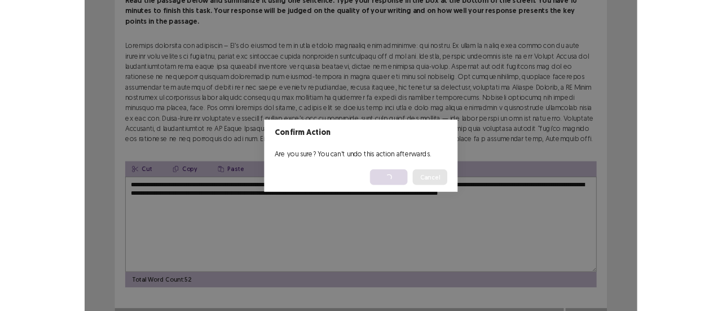
scroll to position [0, 0]
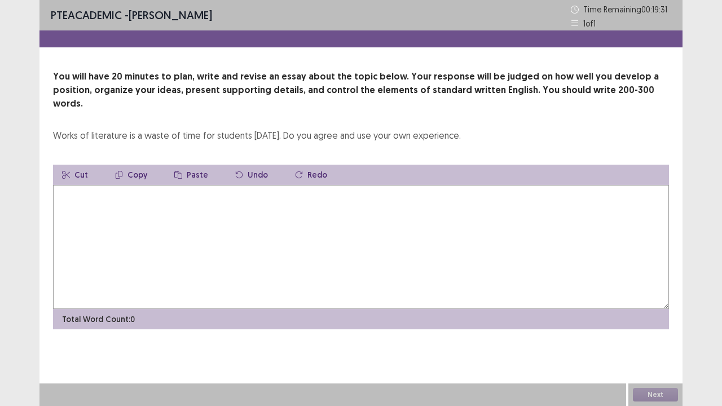
click at [183, 232] on textarea at bounding box center [361, 247] width 616 height 124
type textarea "**********"
click at [650, 310] on button "Next" at bounding box center [655, 395] width 45 height 14
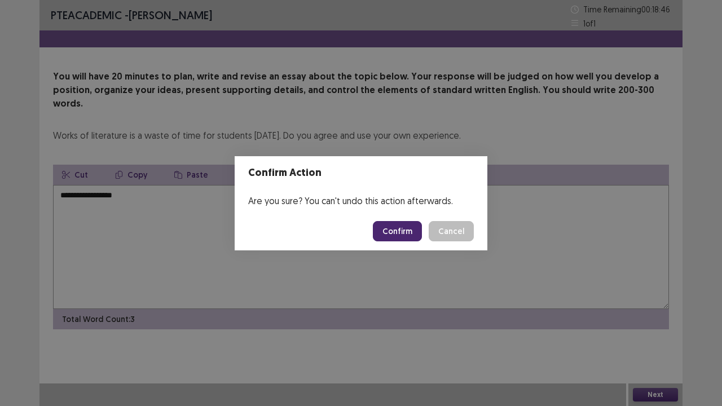
click at [400, 229] on button "Confirm" at bounding box center [397, 231] width 49 height 20
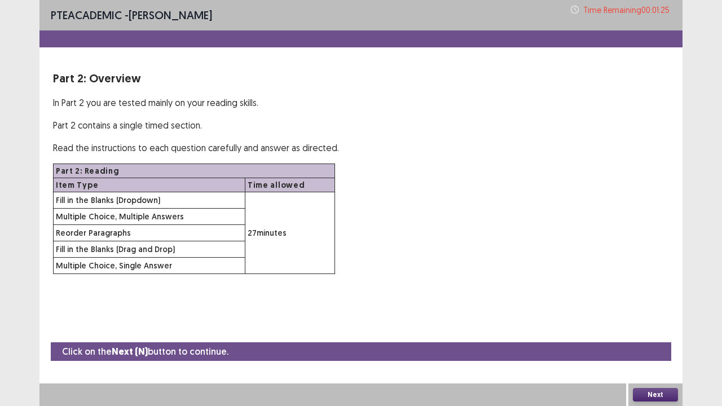
click at [650, 310] on button "Next" at bounding box center [655, 395] width 45 height 14
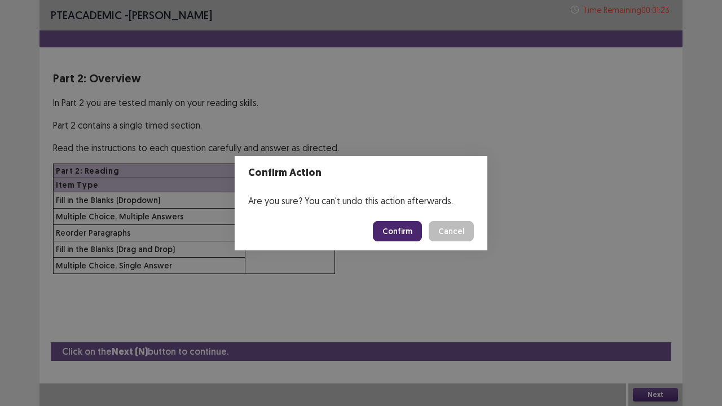
click at [405, 226] on button "Confirm" at bounding box center [397, 231] width 49 height 20
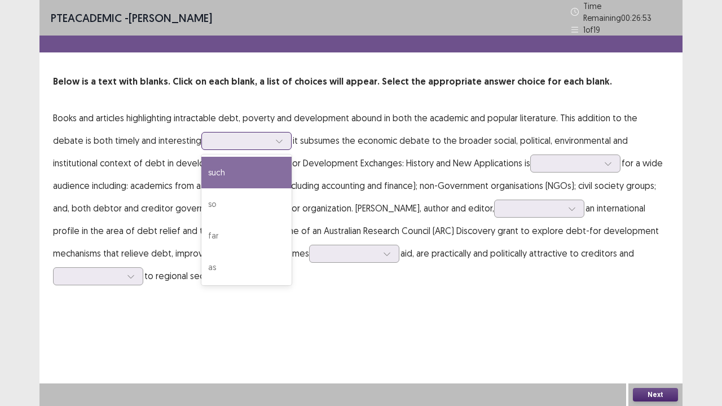
click at [276, 140] on icon at bounding box center [279, 141] width 6 height 3
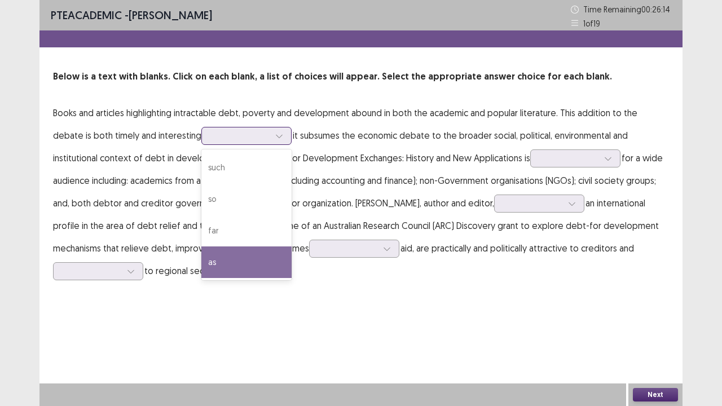
click at [201, 259] on div "as" at bounding box center [246, 262] width 90 height 32
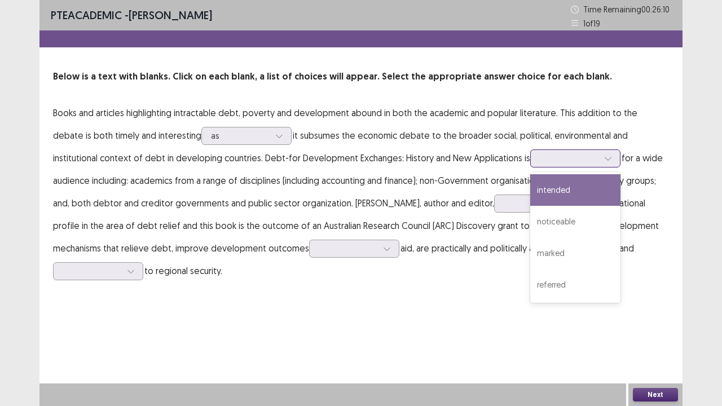
click at [604, 158] on icon at bounding box center [608, 159] width 8 height 8
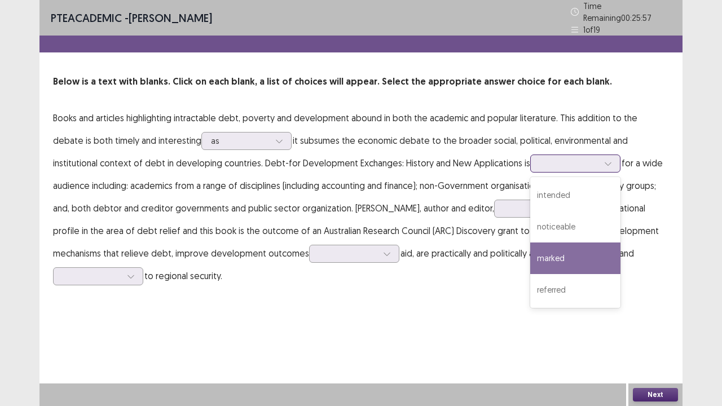
click at [530, 252] on div "marked" at bounding box center [575, 258] width 90 height 32
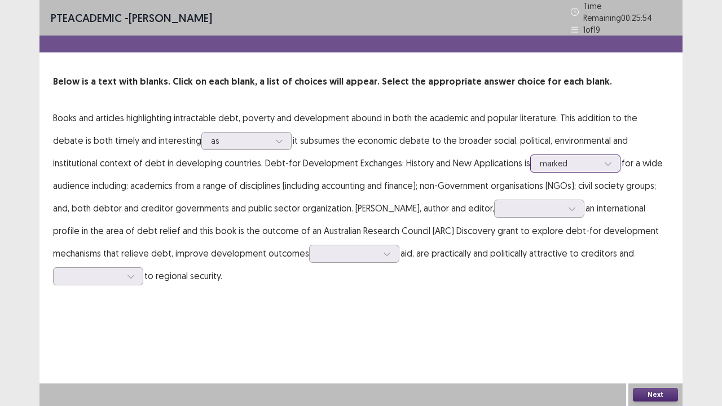
click at [599, 155] on div at bounding box center [607, 163] width 17 height 17
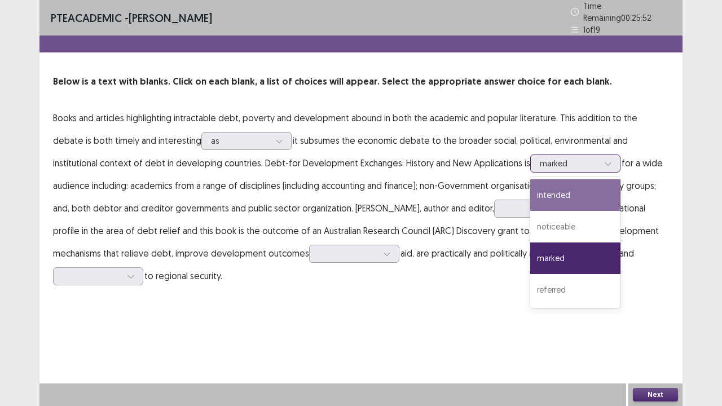
click at [530, 188] on div "intended" at bounding box center [575, 195] width 90 height 32
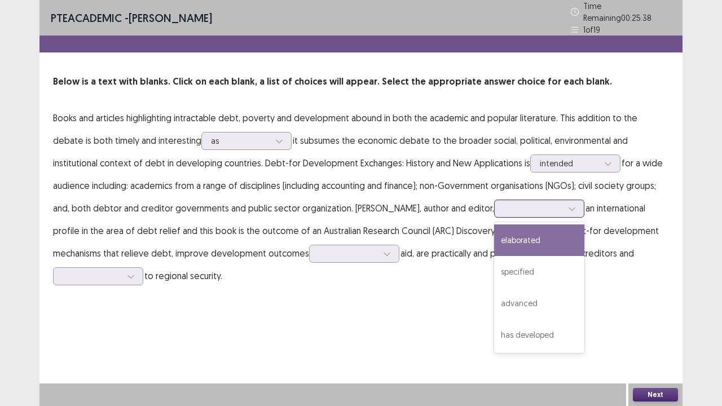
click at [564, 206] on div at bounding box center [539, 209] width 90 height 18
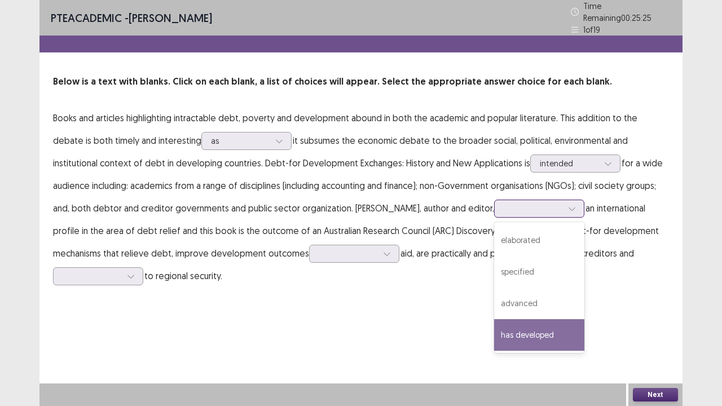
click at [520, 310] on div "has developed" at bounding box center [539, 335] width 90 height 32
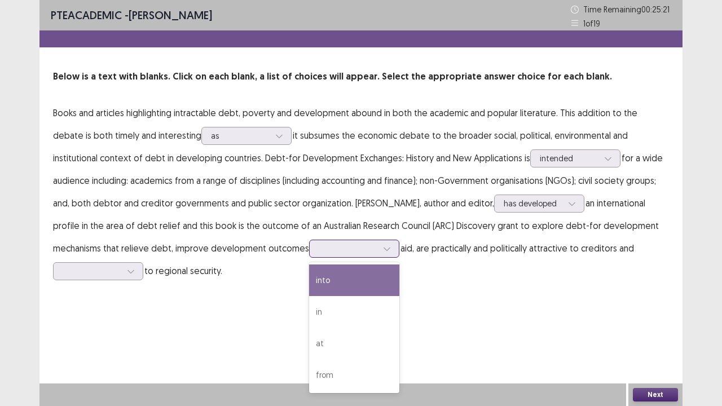
click at [387, 250] on icon at bounding box center [387, 249] width 8 height 8
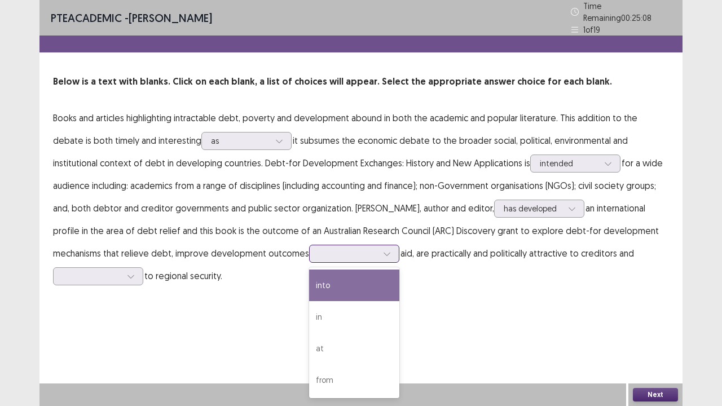
click at [354, 276] on div "into" at bounding box center [354, 286] width 90 height 32
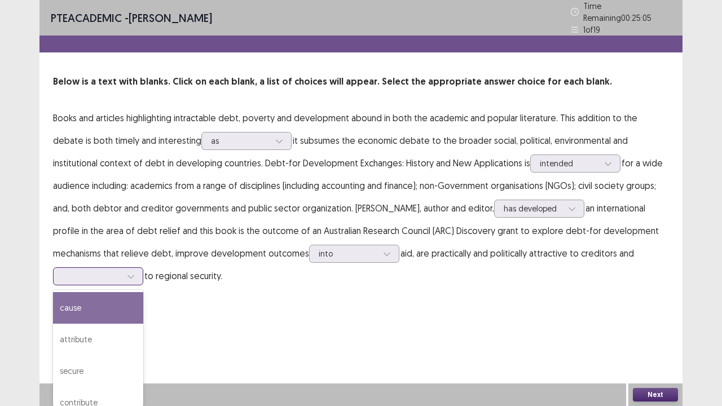
click at [133, 268] on div at bounding box center [130, 276] width 17 height 17
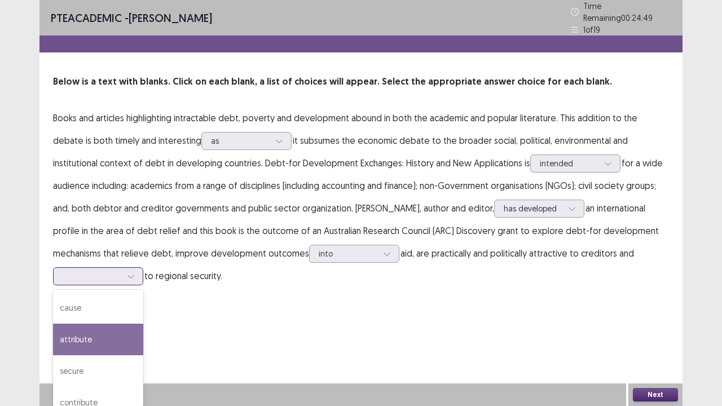
click at [80, 310] on div "attribute" at bounding box center [98, 340] width 90 height 32
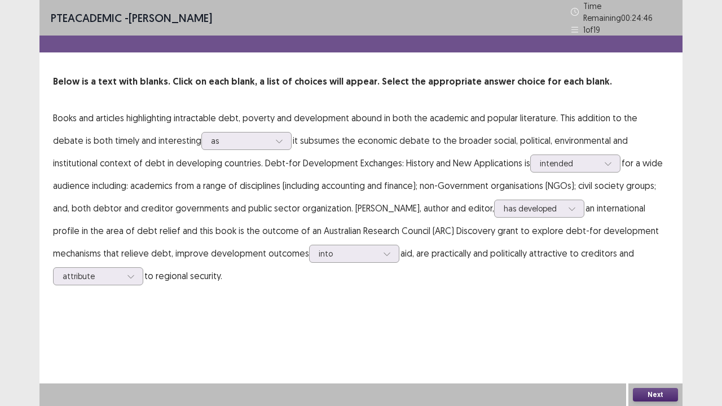
click at [643, 310] on button "Next" at bounding box center [655, 395] width 45 height 14
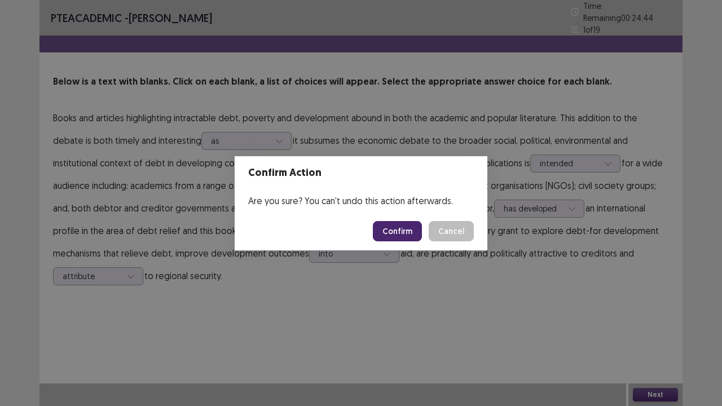
click at [403, 233] on button "Confirm" at bounding box center [397, 231] width 49 height 20
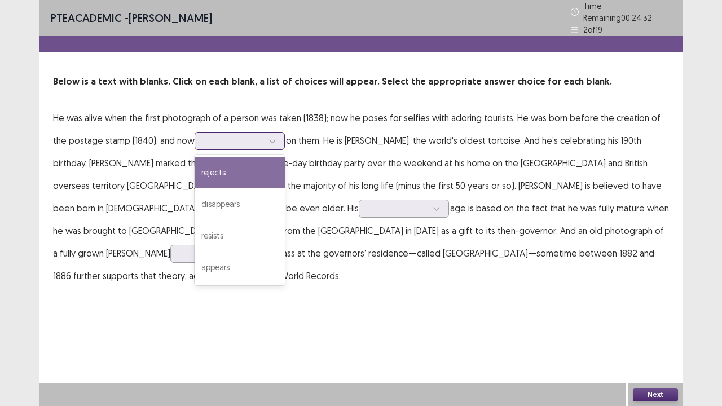
click at [268, 138] on icon at bounding box center [272, 141] width 8 height 8
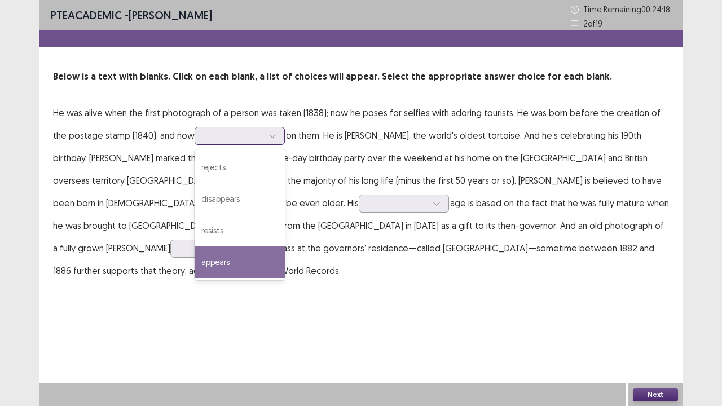
click at [212, 263] on div "appears" at bounding box center [240, 262] width 90 height 32
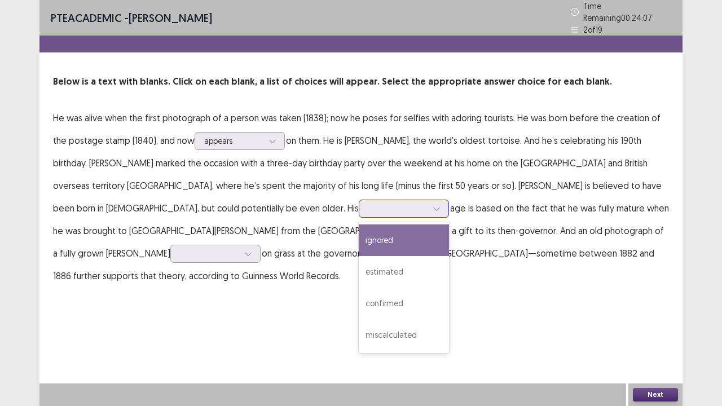
click at [432, 205] on icon at bounding box center [436, 209] width 8 height 8
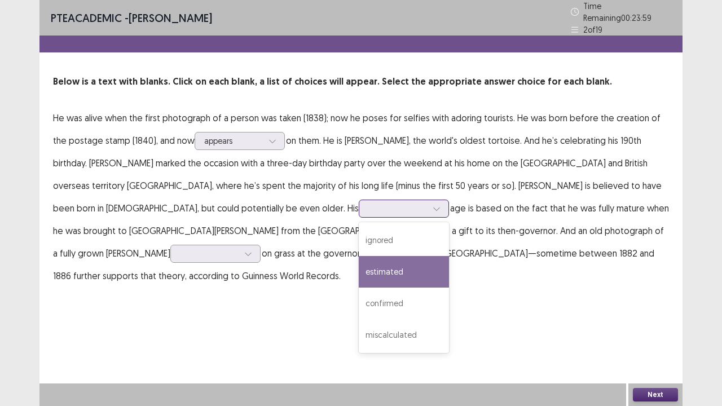
click at [359, 272] on div "estimated" at bounding box center [404, 272] width 90 height 32
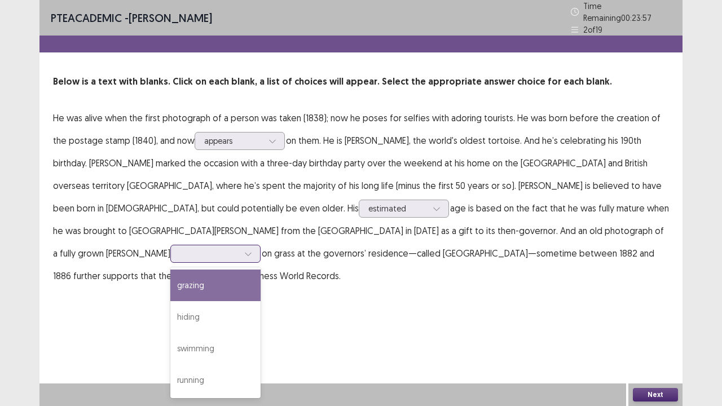
click at [252, 250] on icon at bounding box center [248, 254] width 8 height 8
click at [261, 270] on div "grazing" at bounding box center [215, 286] width 90 height 32
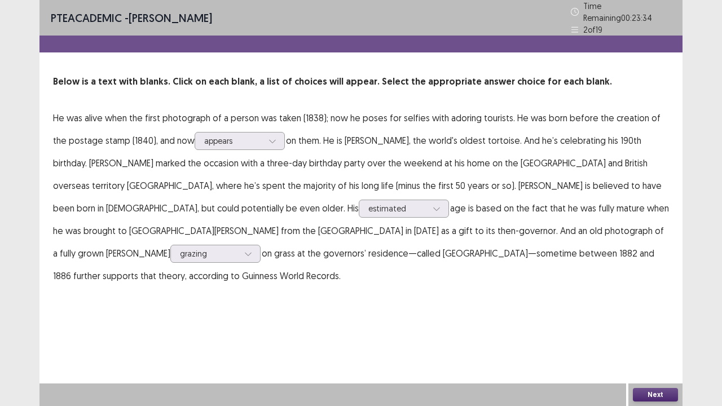
click at [649, 310] on button "Next" at bounding box center [655, 395] width 45 height 14
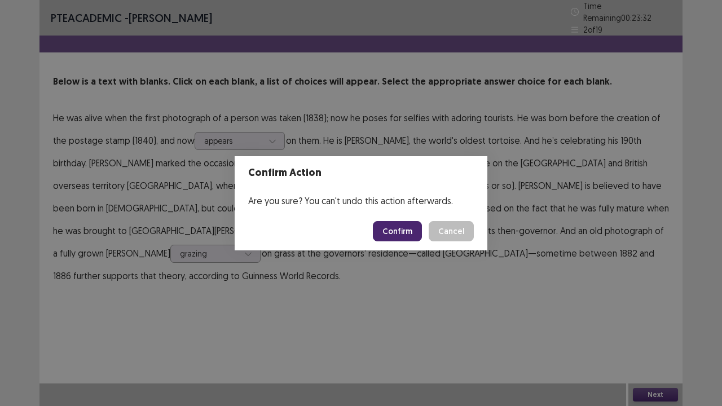
click at [392, 230] on button "Confirm" at bounding box center [397, 231] width 49 height 20
